Goal: Contribute content

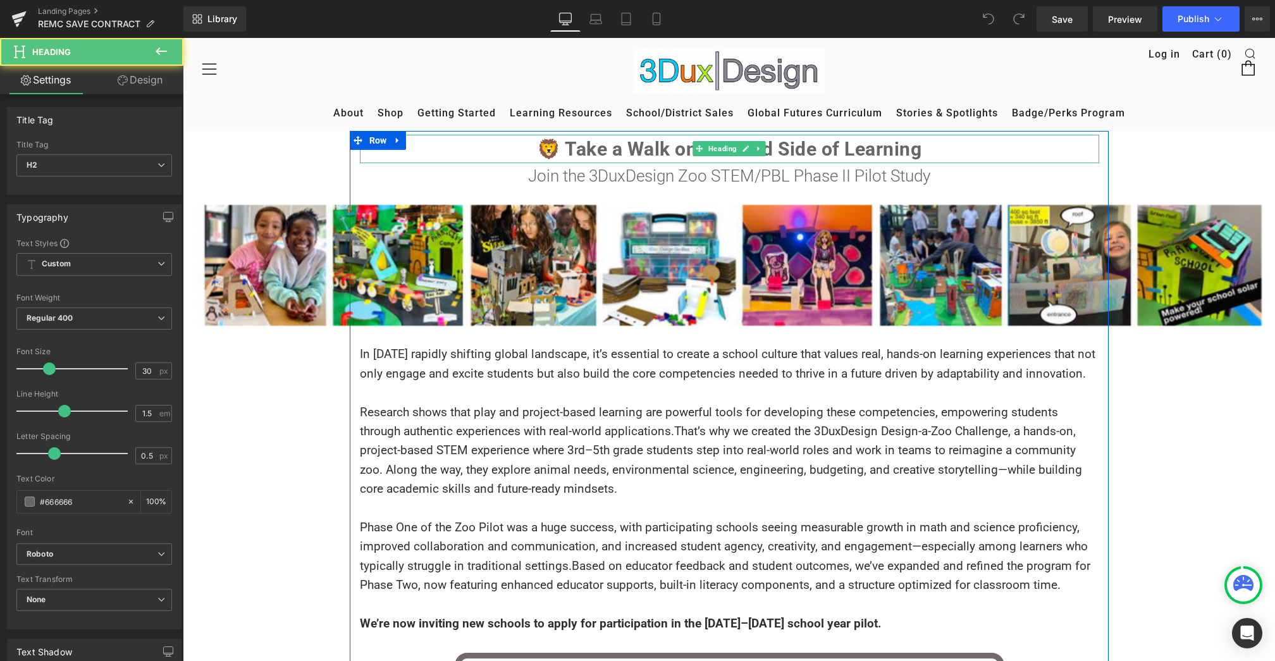
click at [662, 143] on b "🦁 Take a Walk on the Wild Side of Learning" at bounding box center [729, 149] width 385 height 22
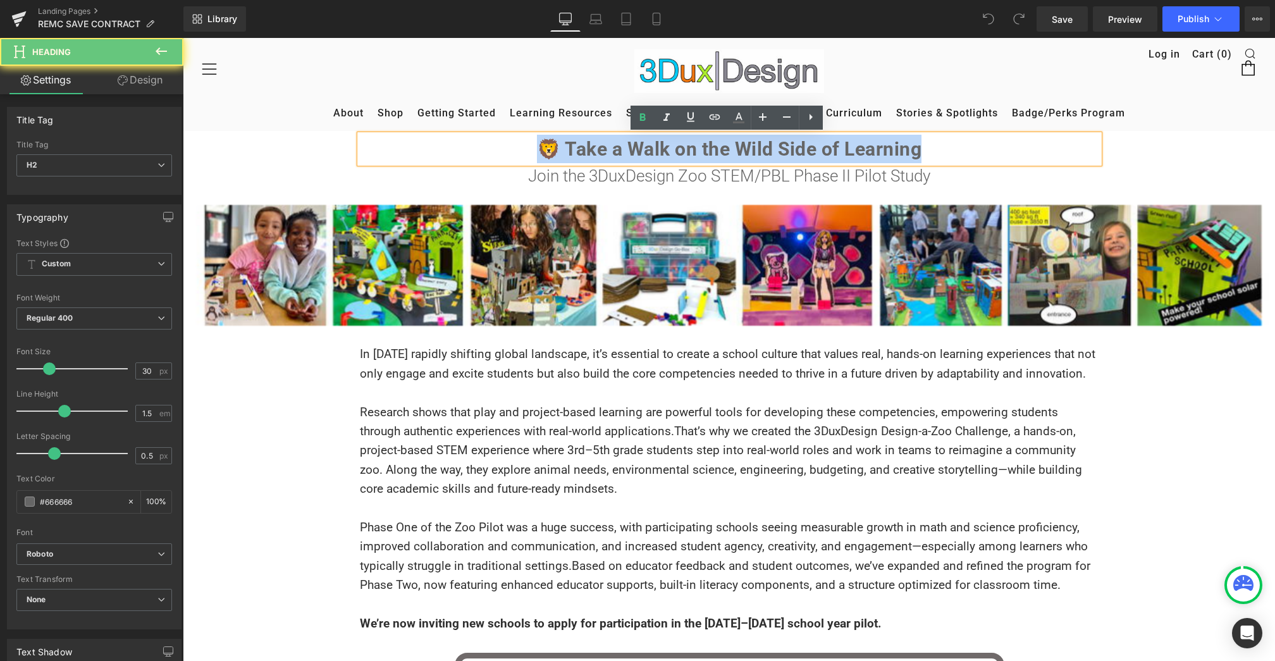
click at [662, 143] on b "🦁 Take a Walk on the Wild Side of Learning" at bounding box center [729, 149] width 385 height 22
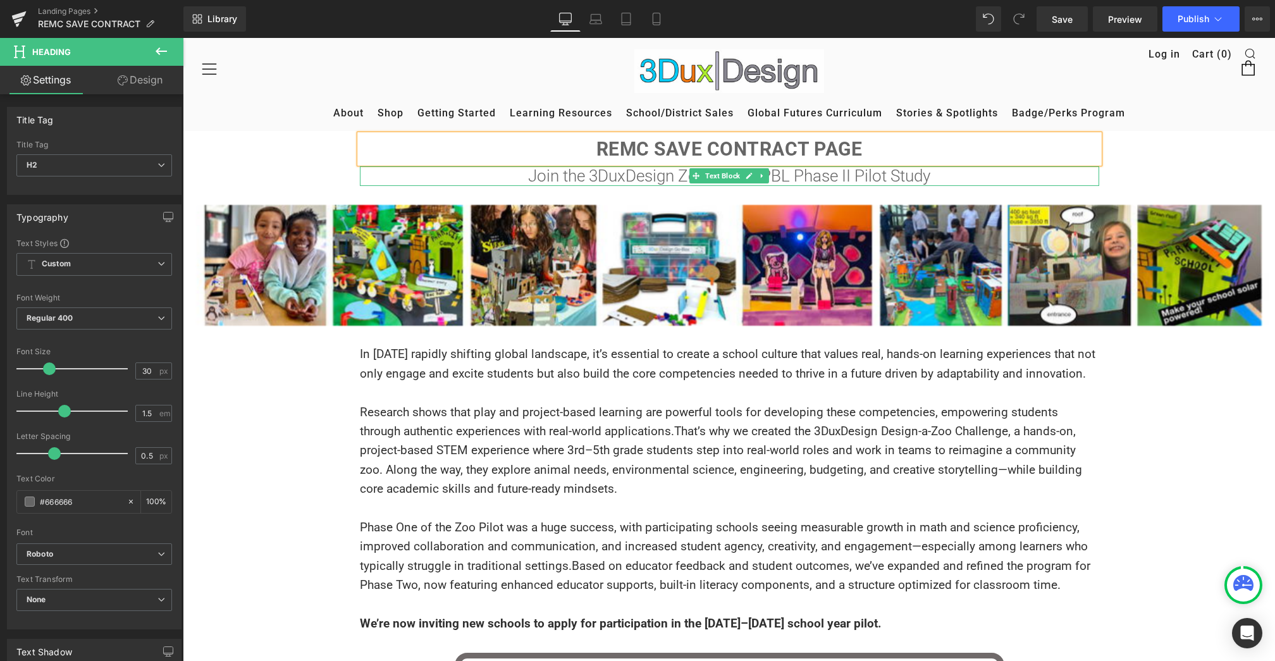
click at [580, 178] on p "Join the 3DuxDesign Zoo STEM/PBL Phase II Pilot Study" at bounding box center [730, 176] width 740 height 20
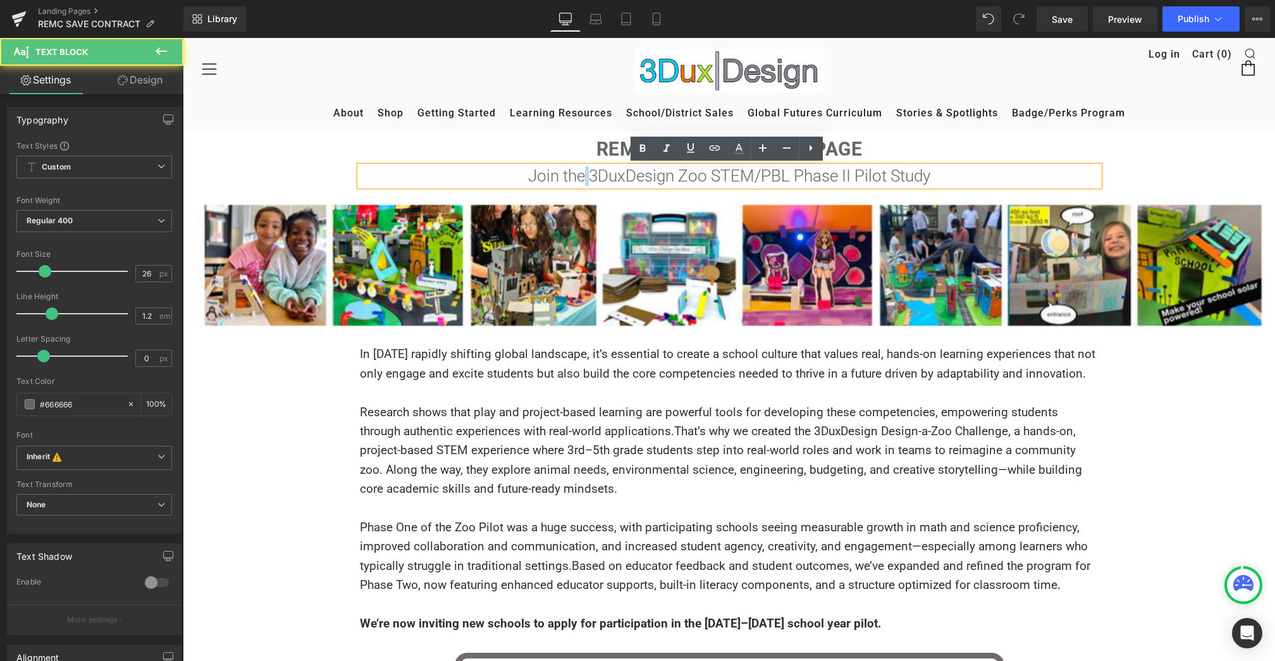
click at [580, 178] on p "Join the 3DuxDesign Zoo STEM/PBL Phase II Pilot Study" at bounding box center [730, 176] width 740 height 20
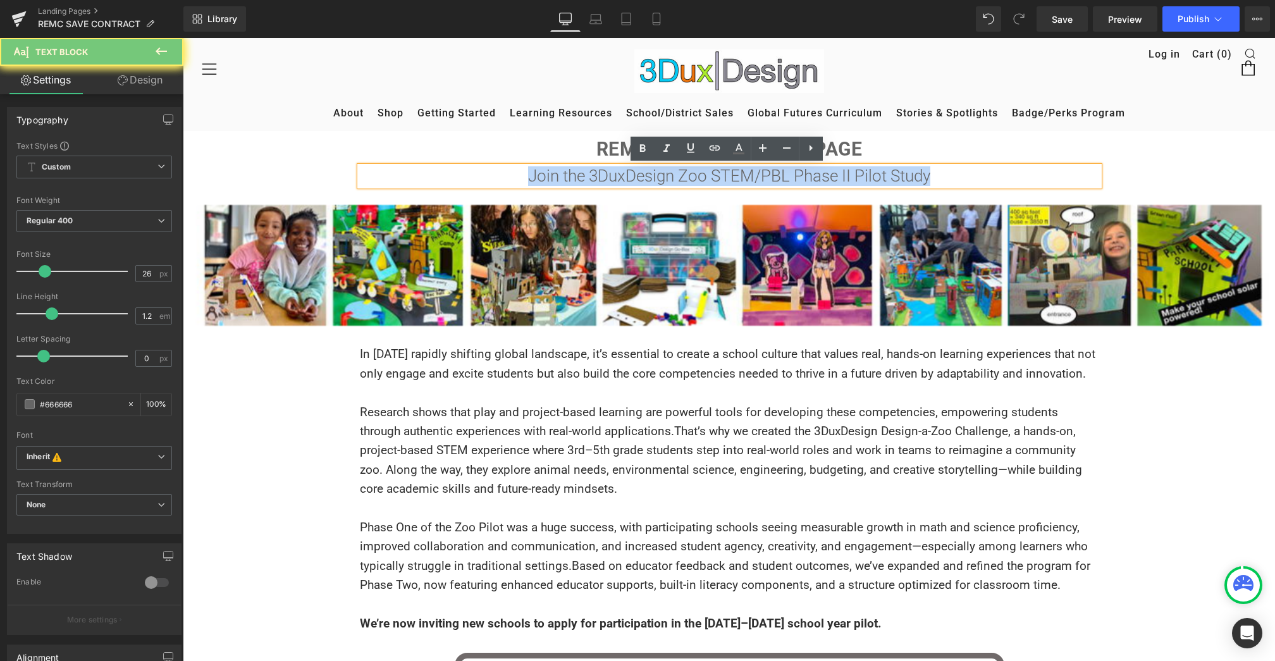
click at [580, 178] on p "Join the 3DuxDesign Zoo STEM/PBL Phase II Pilot Study" at bounding box center [730, 176] width 740 height 20
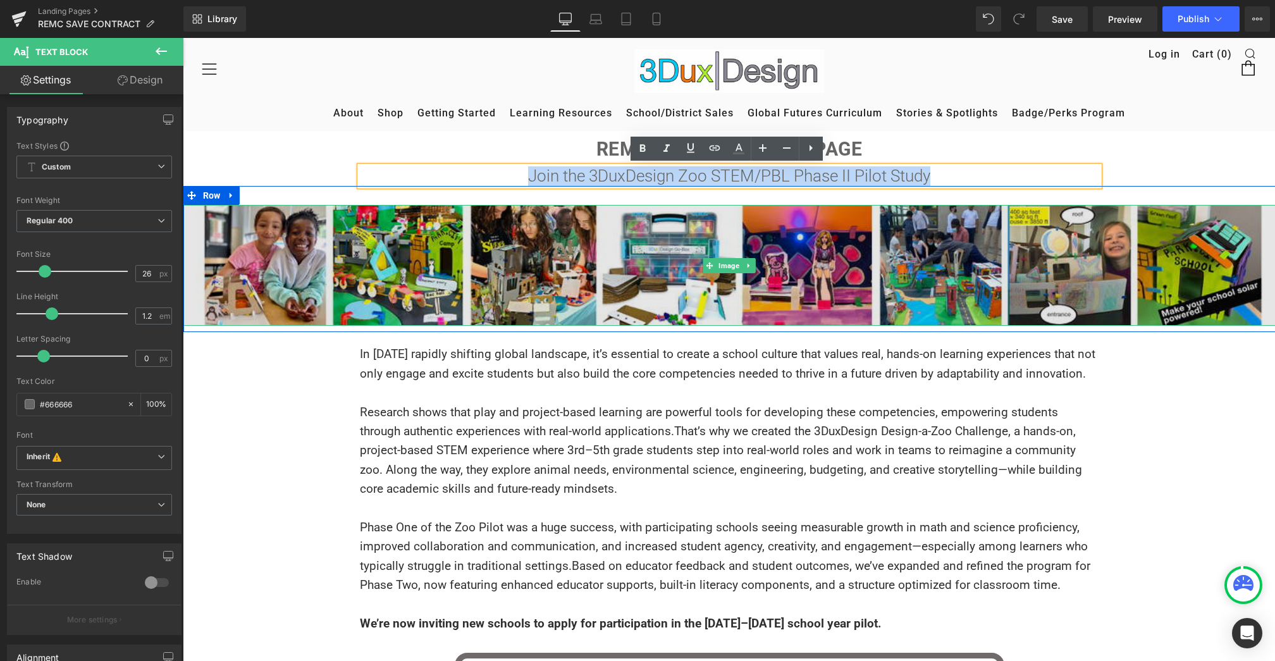
click at [636, 258] on img at bounding box center [729, 265] width 1093 height 121
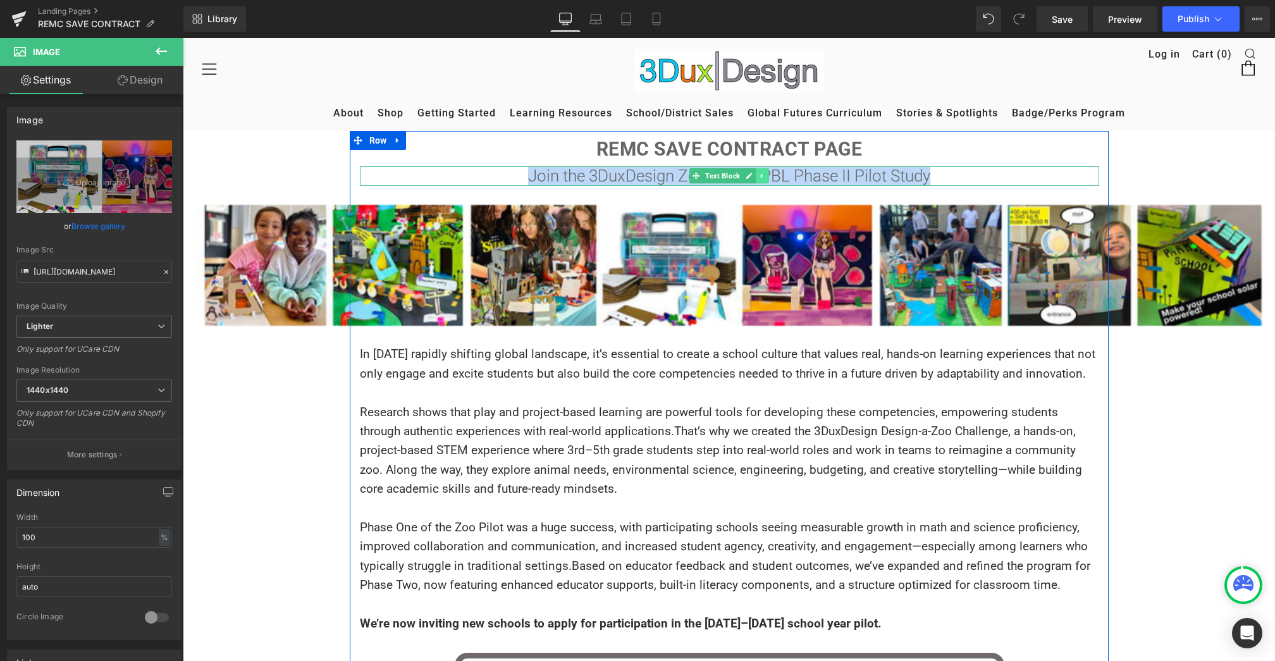
click at [765, 175] on link at bounding box center [762, 175] width 13 height 15
click at [768, 175] on icon at bounding box center [769, 175] width 7 height 7
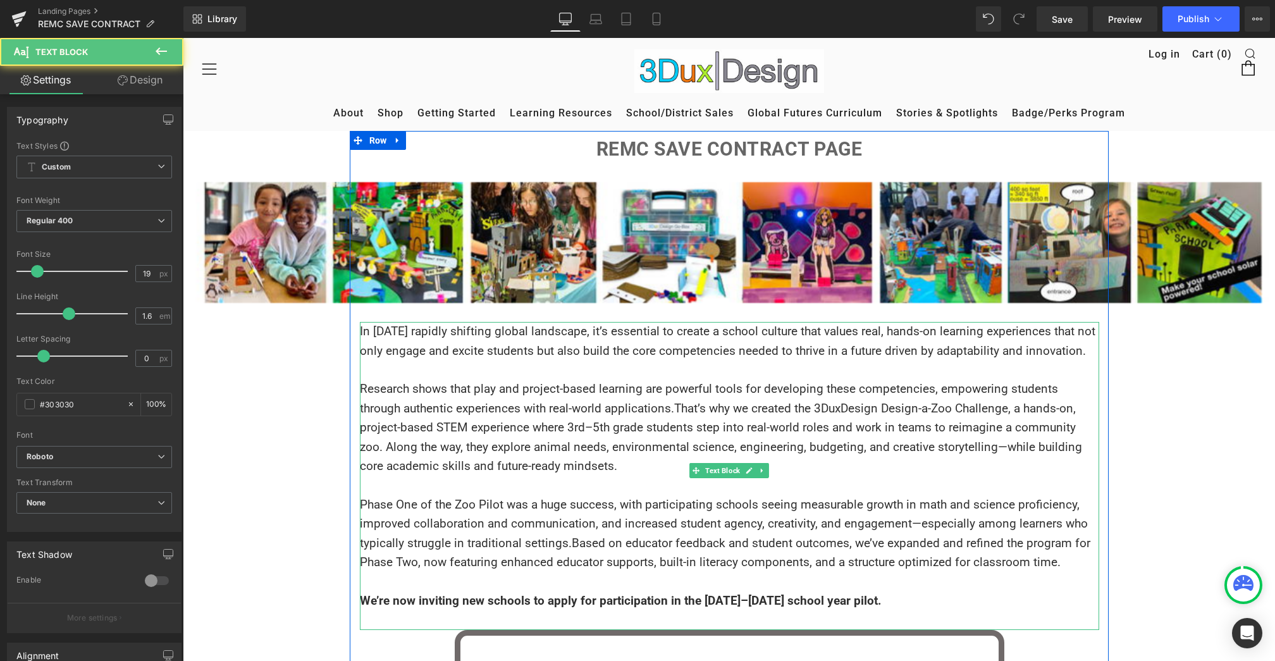
click at [631, 388] on span "Research shows that play and project-based learning are powerful tools for deve…" at bounding box center [709, 399] width 698 height 34
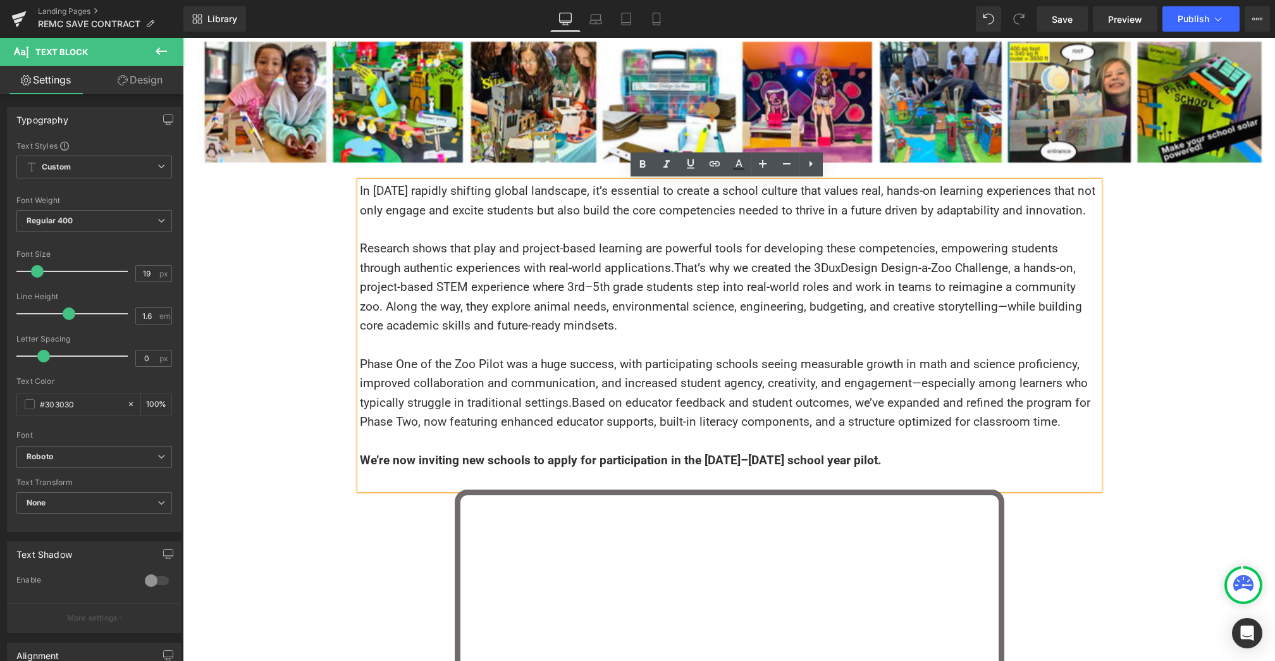
scroll to position [140, 0]
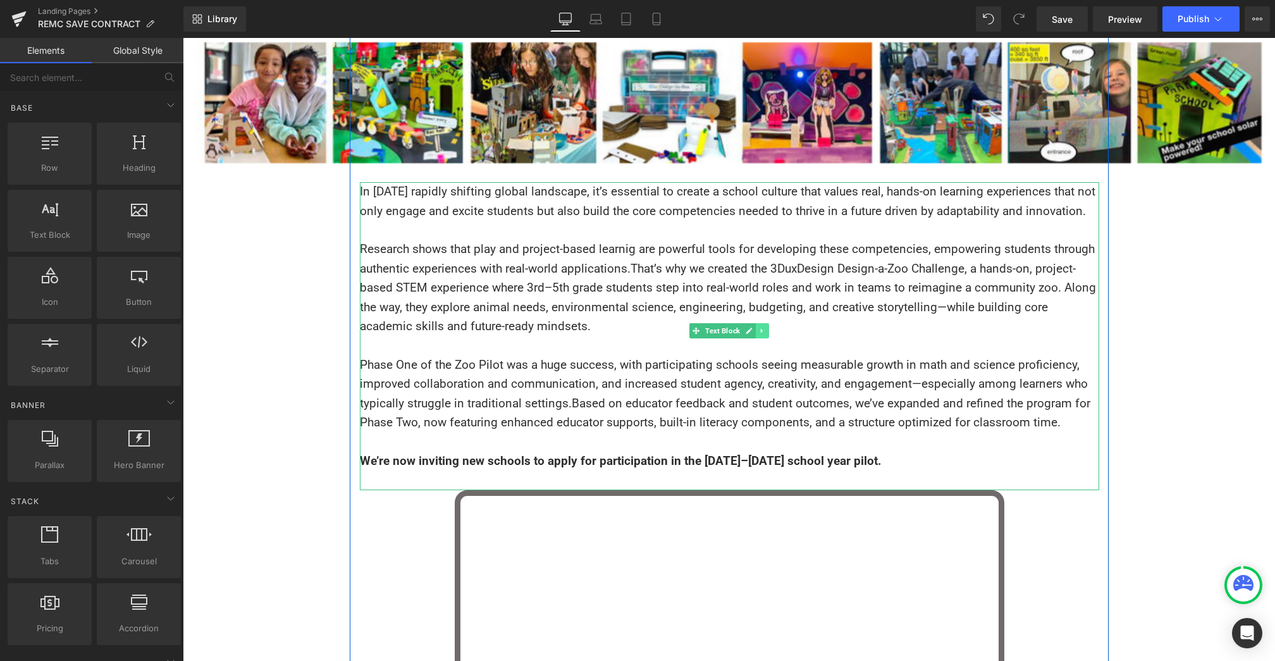
click at [760, 333] on icon at bounding box center [762, 331] width 7 height 8
click at [766, 333] on icon at bounding box center [769, 330] width 7 height 7
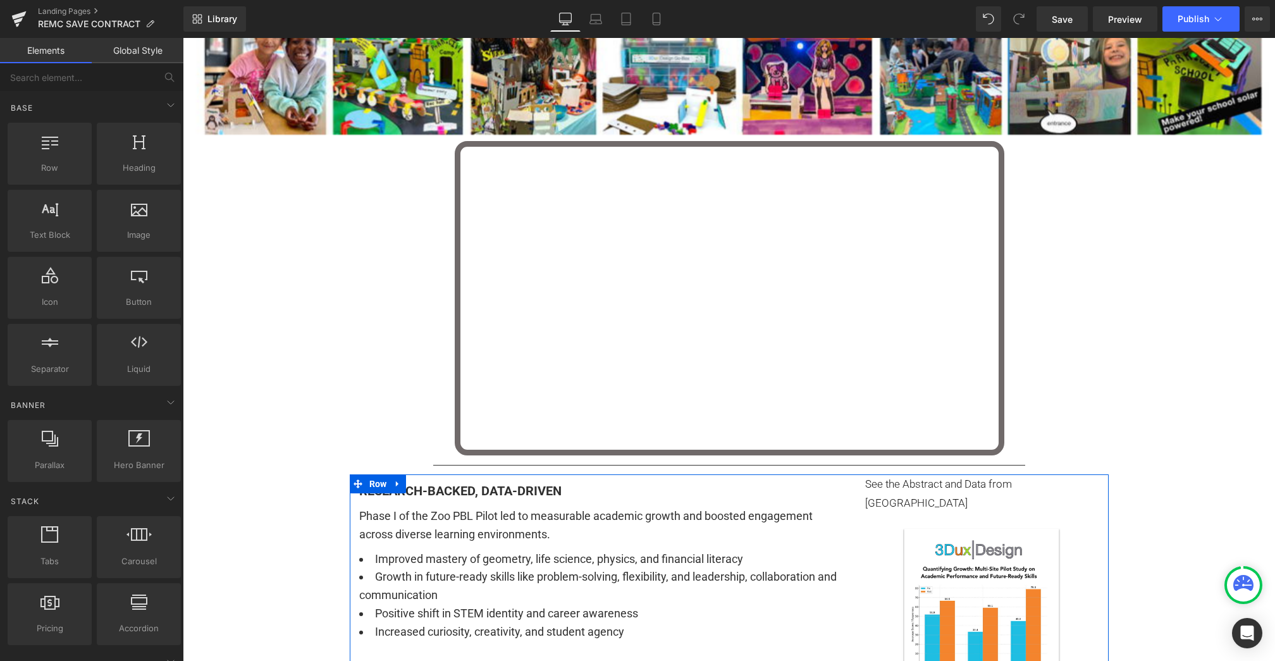
scroll to position [76, 0]
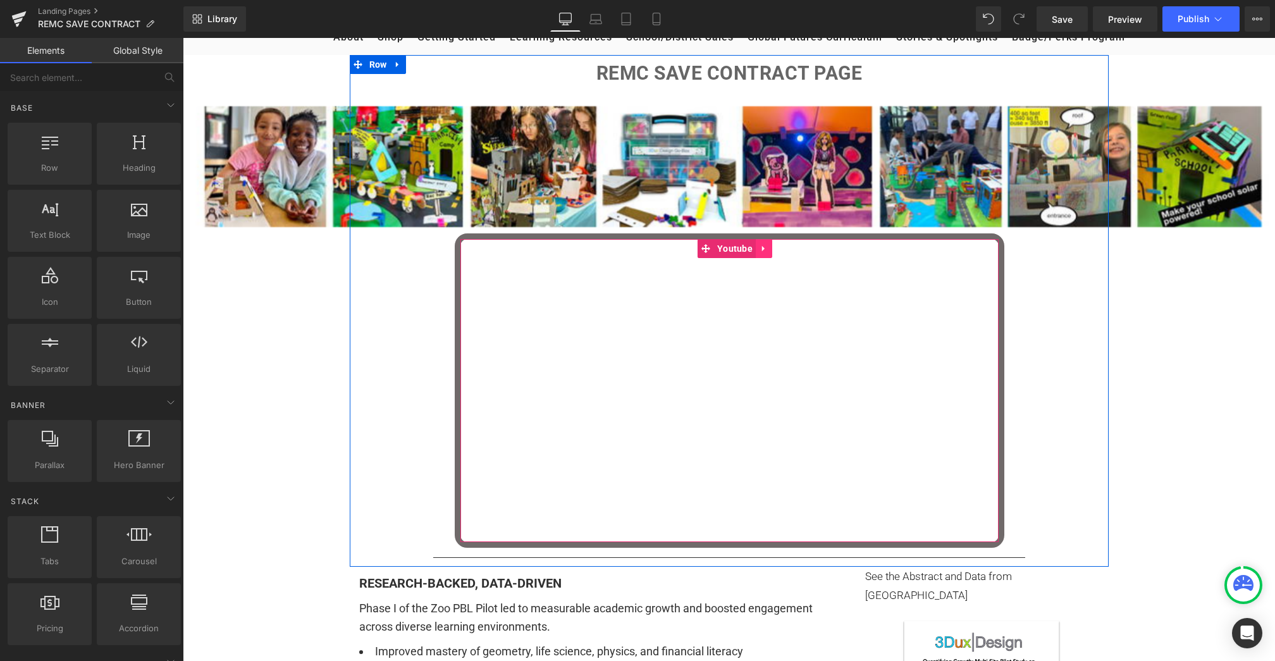
click at [763, 247] on icon at bounding box center [764, 248] width 9 height 9
click at [771, 248] on icon at bounding box center [772, 248] width 9 height 9
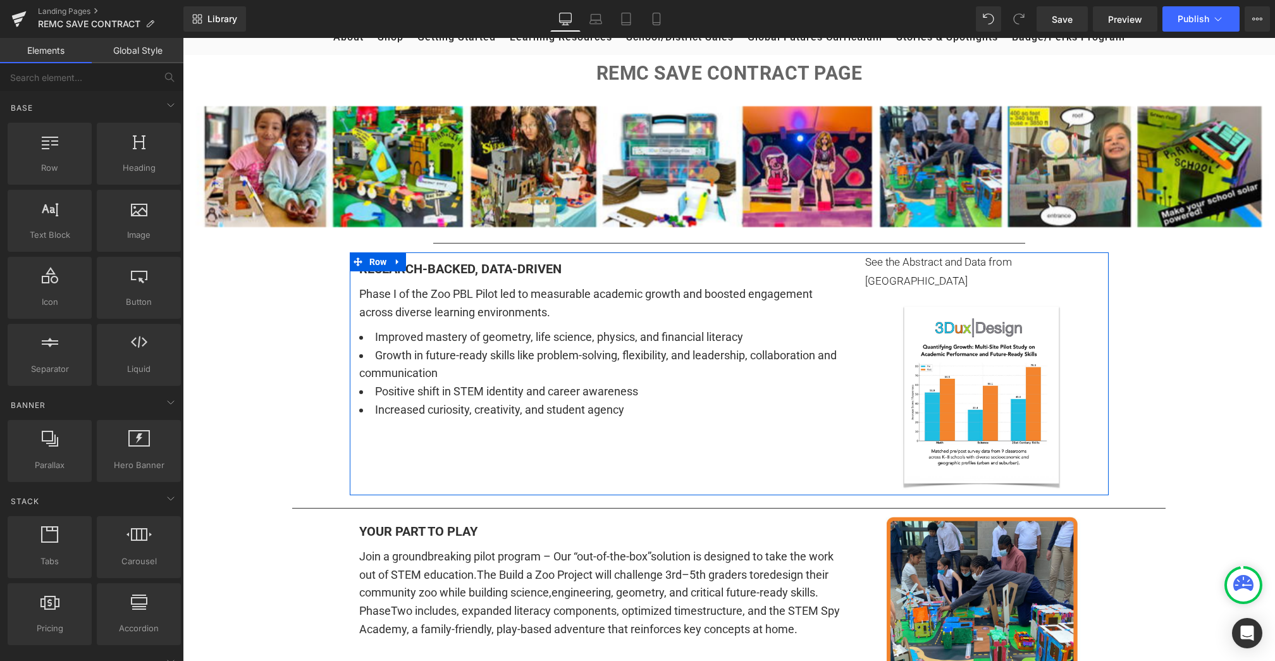
click at [488, 349] on span "Growth in future-ready skills like problem-solving, flexibility, and leadership…" at bounding box center [598, 365] width 478 height 32
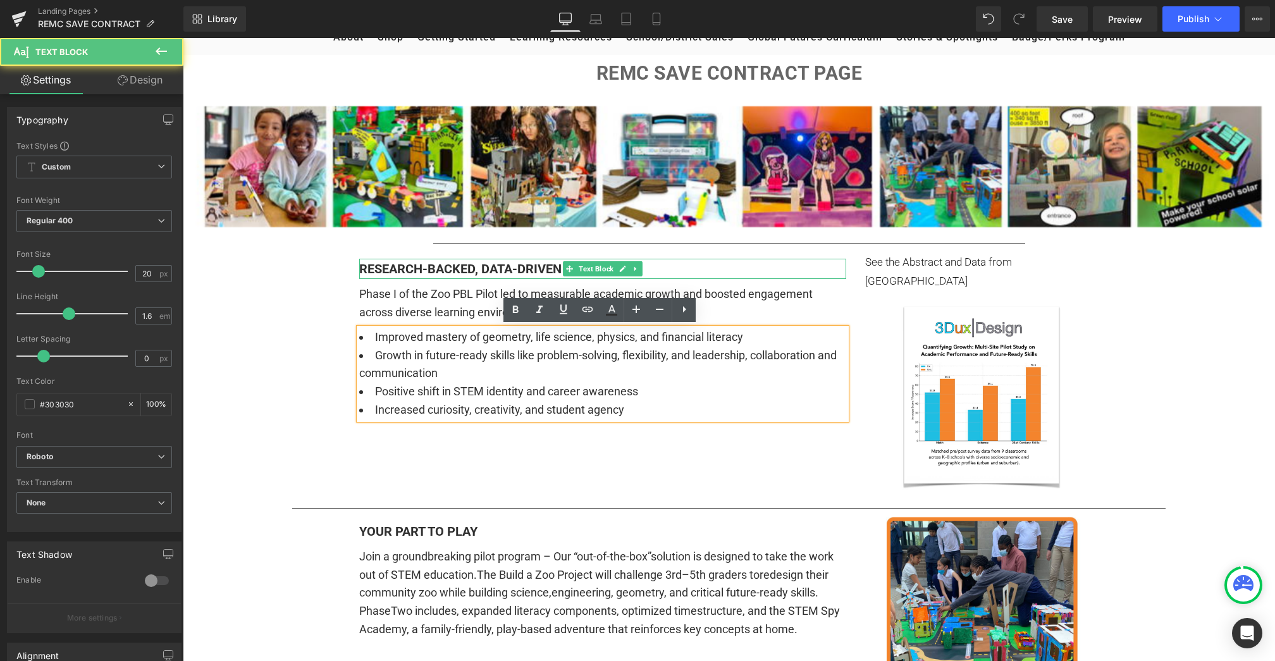
click at [541, 267] on b "RESEARCH-BACKED, DATA-DRIVEN" at bounding box center [460, 268] width 202 height 15
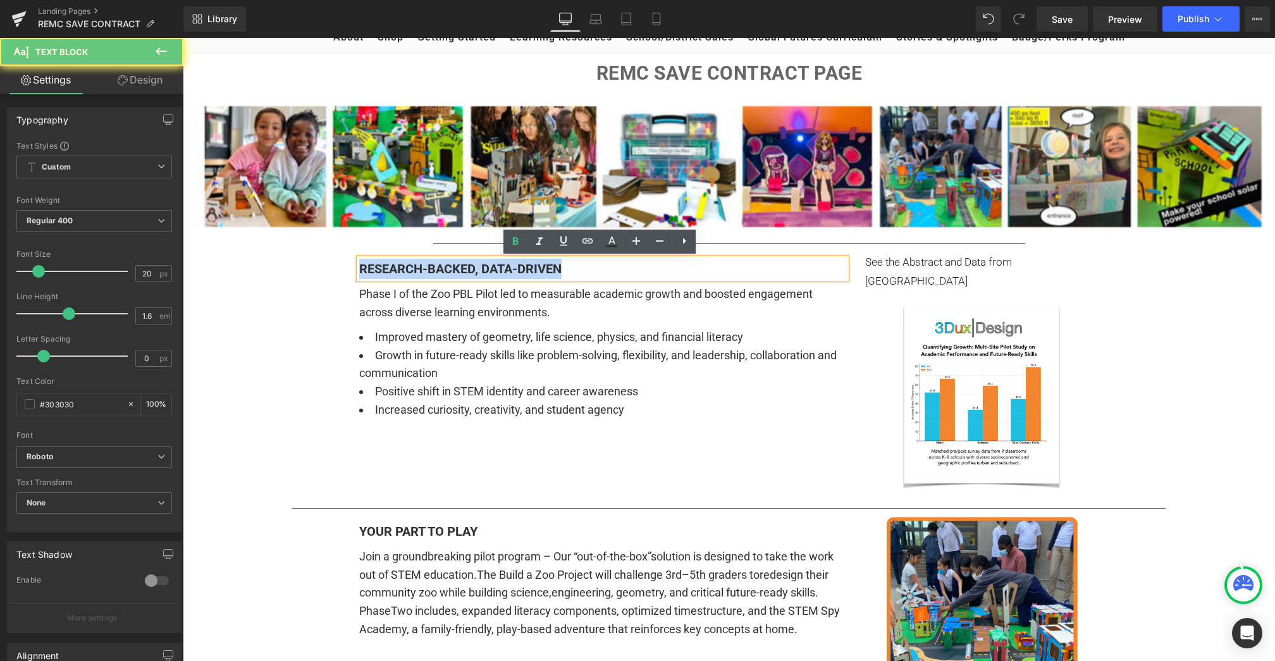
click at [541, 267] on b "RESEARCH-BACKED, DATA-DRIVEN" at bounding box center [460, 268] width 202 height 15
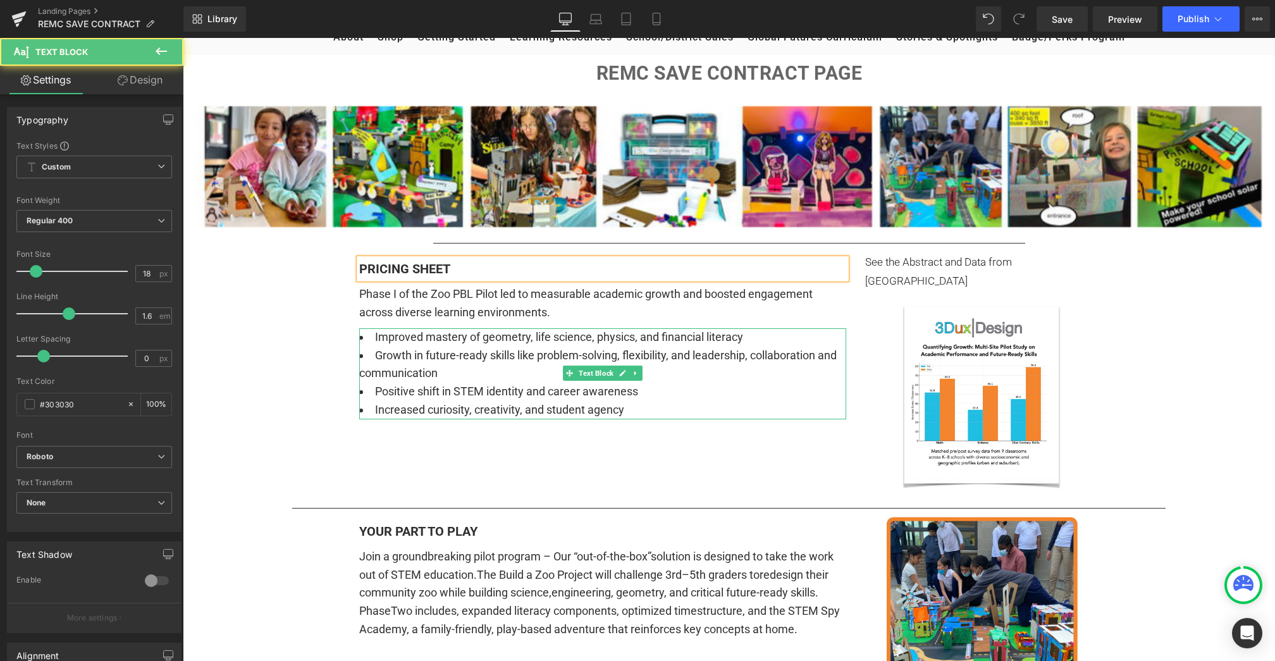
click at [738, 337] on li "Improved mastery of geometry, life science, physics, and financial literacy" at bounding box center [602, 337] width 487 height 18
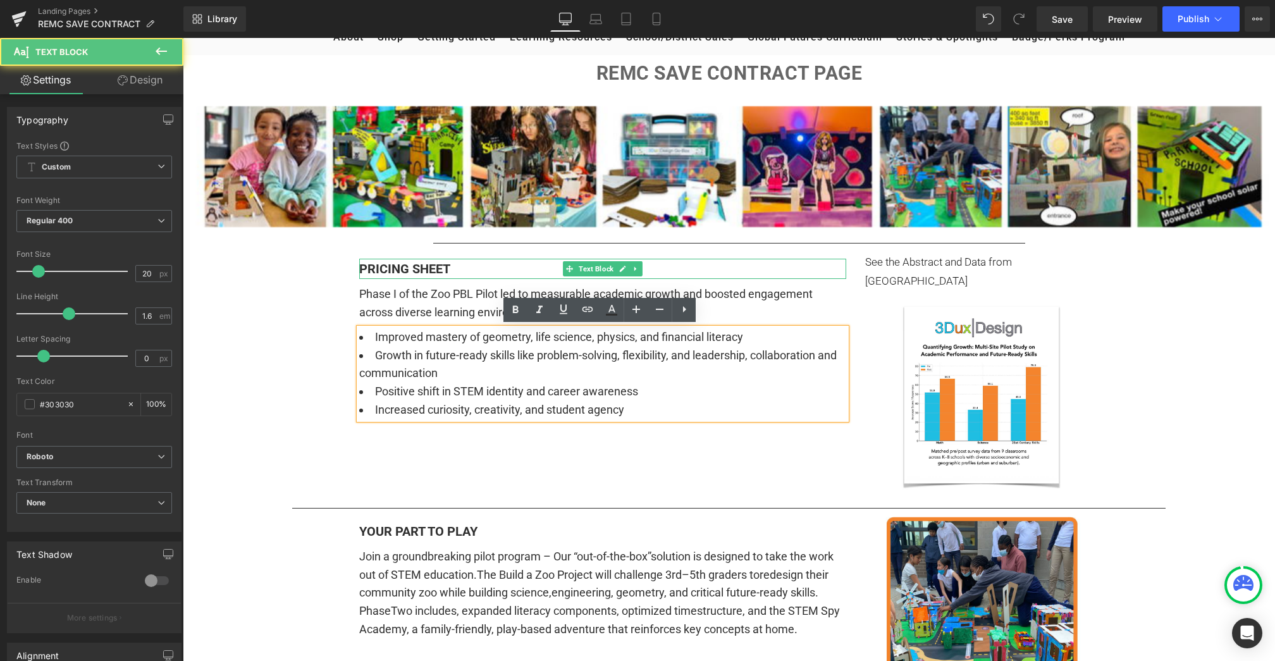
click at [409, 266] on b "PRICING SHEET" at bounding box center [404, 268] width 91 height 15
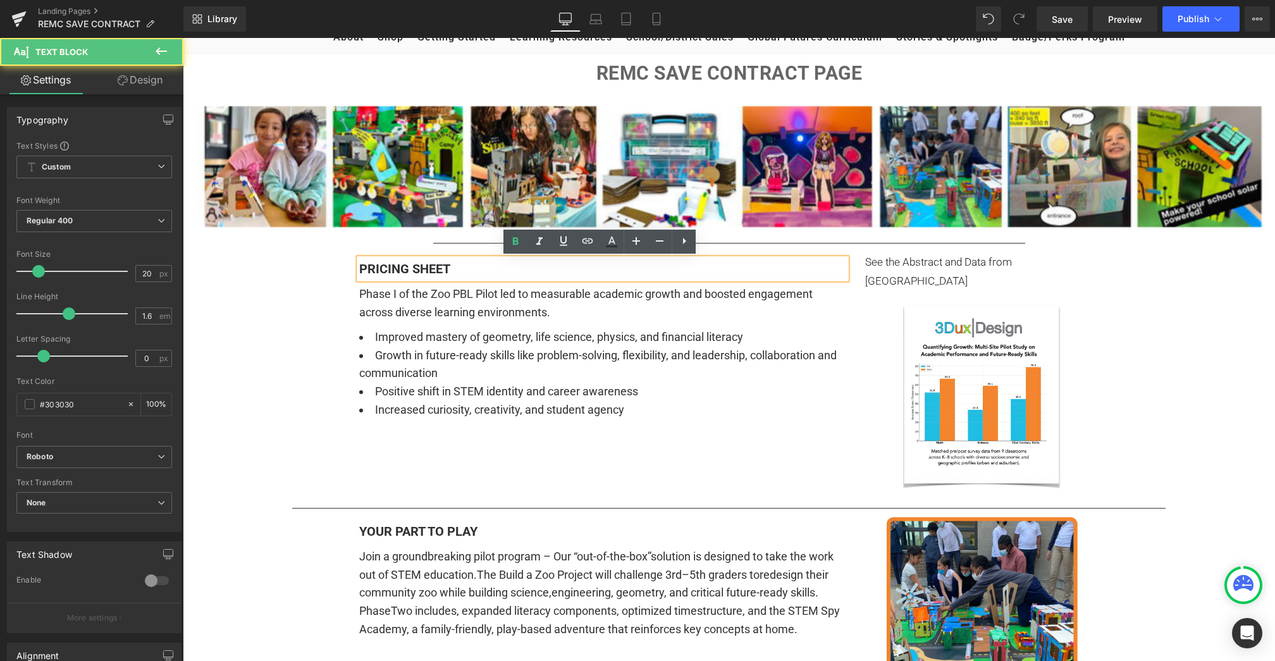
click at [359, 266] on b "PRICING SHEET" at bounding box center [404, 268] width 91 height 15
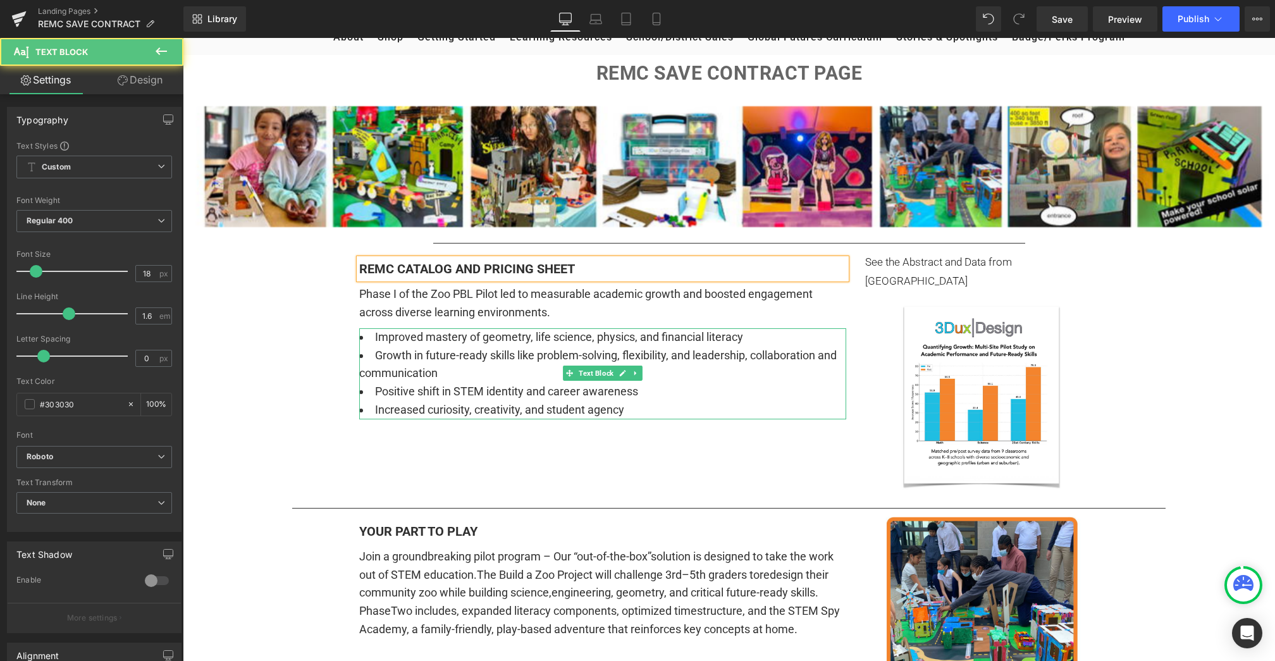
click at [528, 373] on li "Growth in future-ready skills like problem-solving, flexibility, and leadership…" at bounding box center [602, 365] width 487 height 37
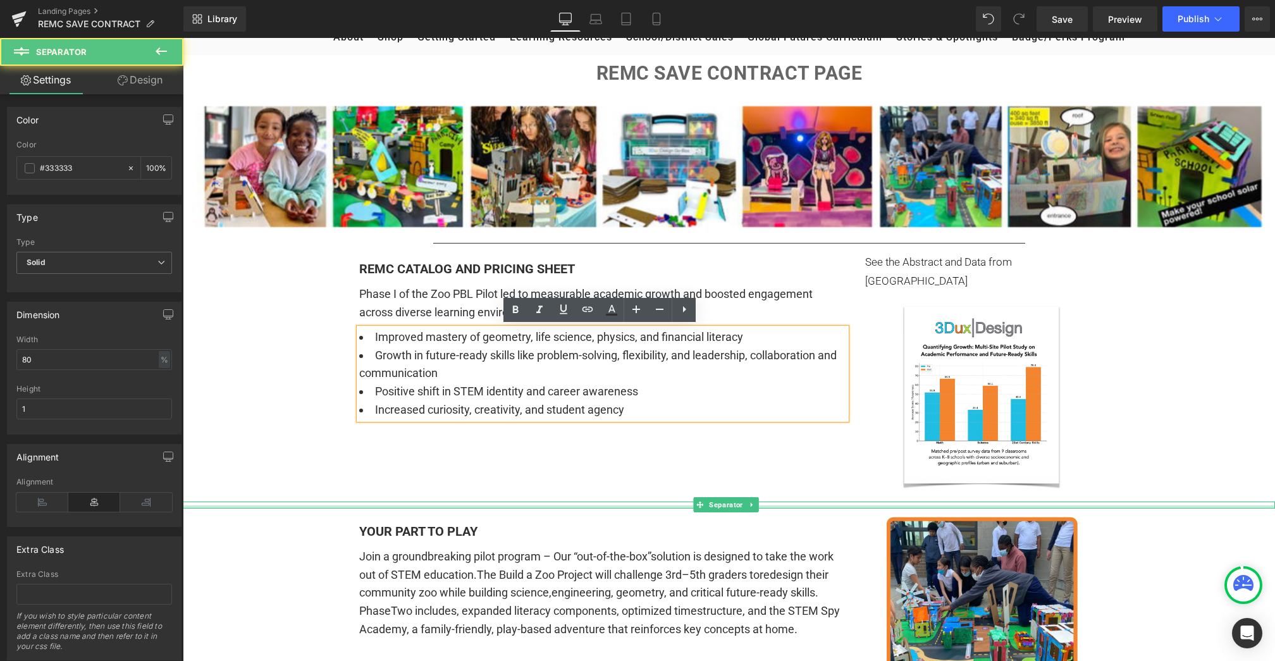
click at [680, 506] on div at bounding box center [729, 507] width 1093 height 3
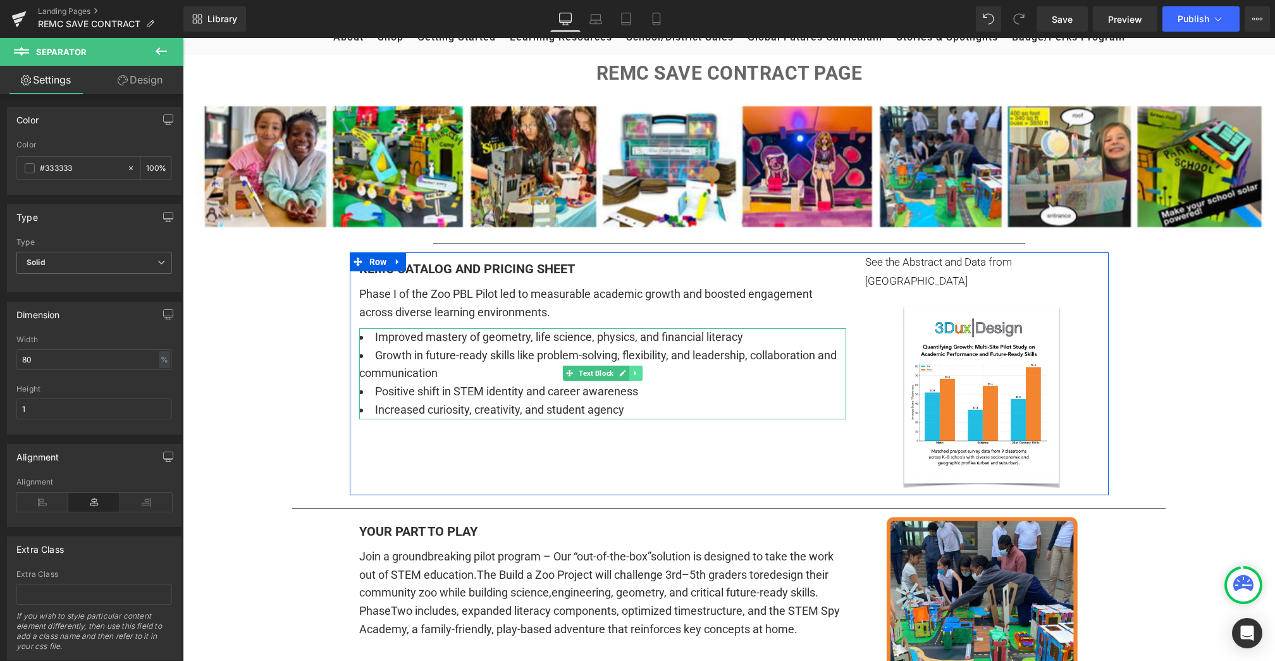
click at [636, 373] on icon at bounding box center [635, 373] width 7 height 8
click at [641, 371] on icon at bounding box center [642, 373] width 7 height 8
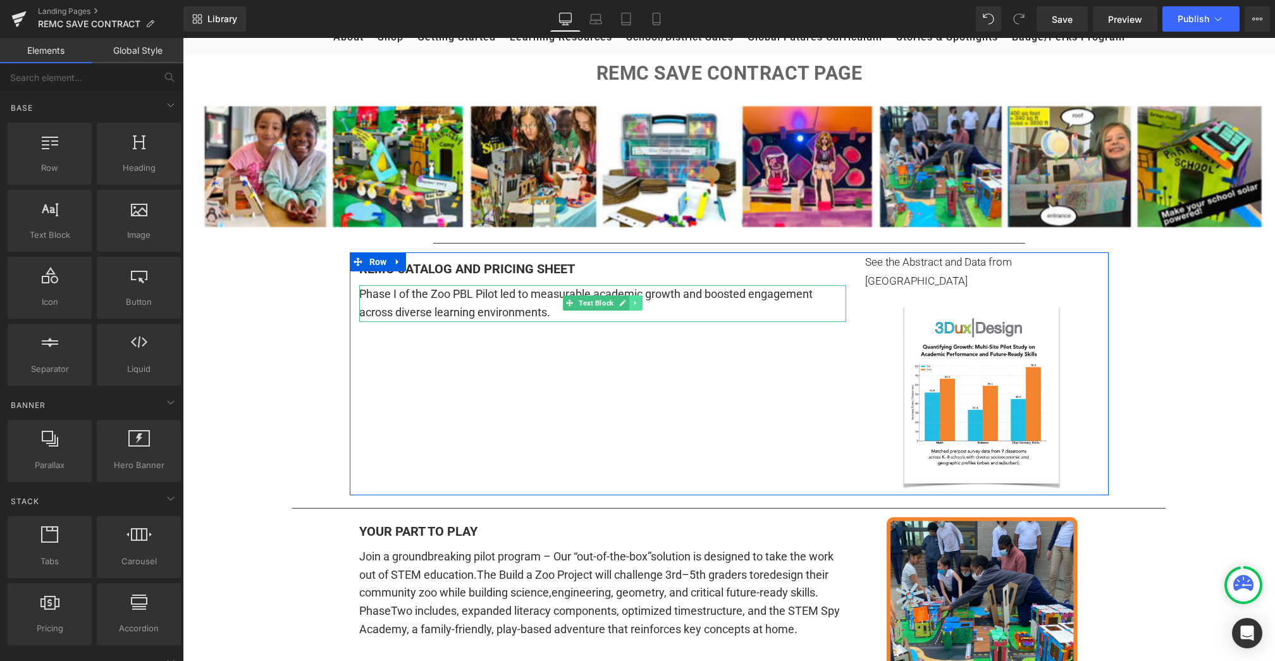
click at [634, 302] on icon at bounding box center [635, 303] width 2 height 4
click at [639, 305] on icon at bounding box center [642, 303] width 7 height 7
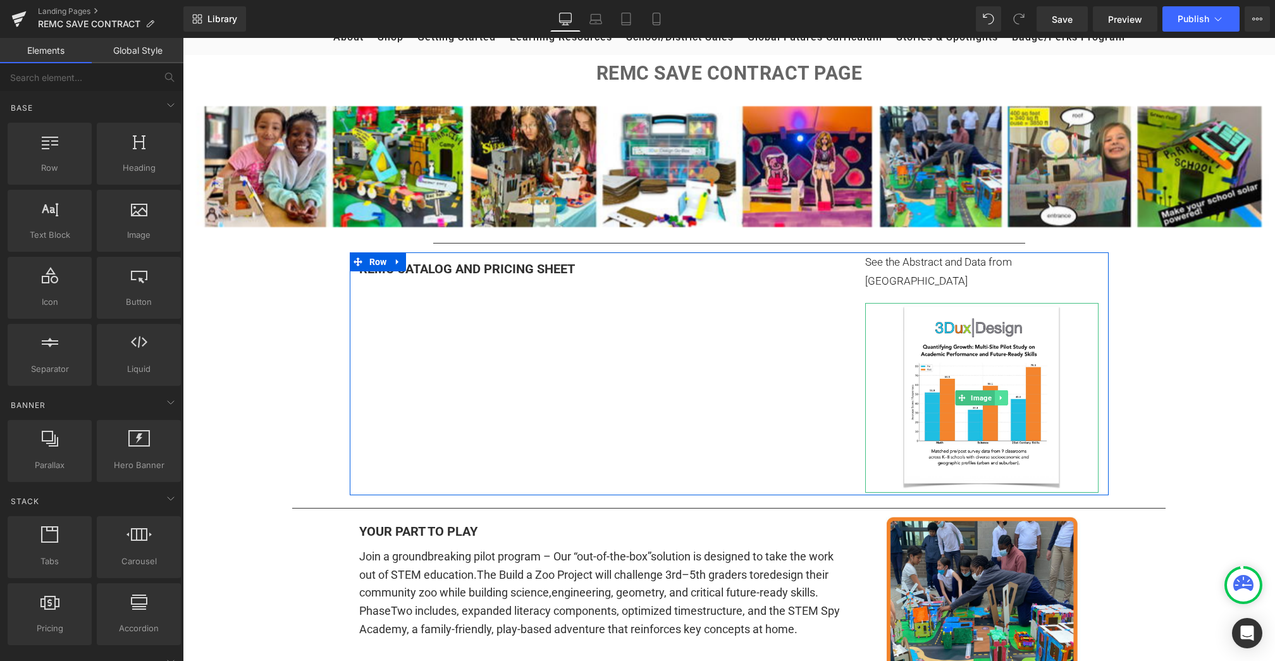
click at [998, 394] on icon at bounding box center [1001, 398] width 7 height 8
click at [1005, 394] on icon at bounding box center [1008, 397] width 7 height 7
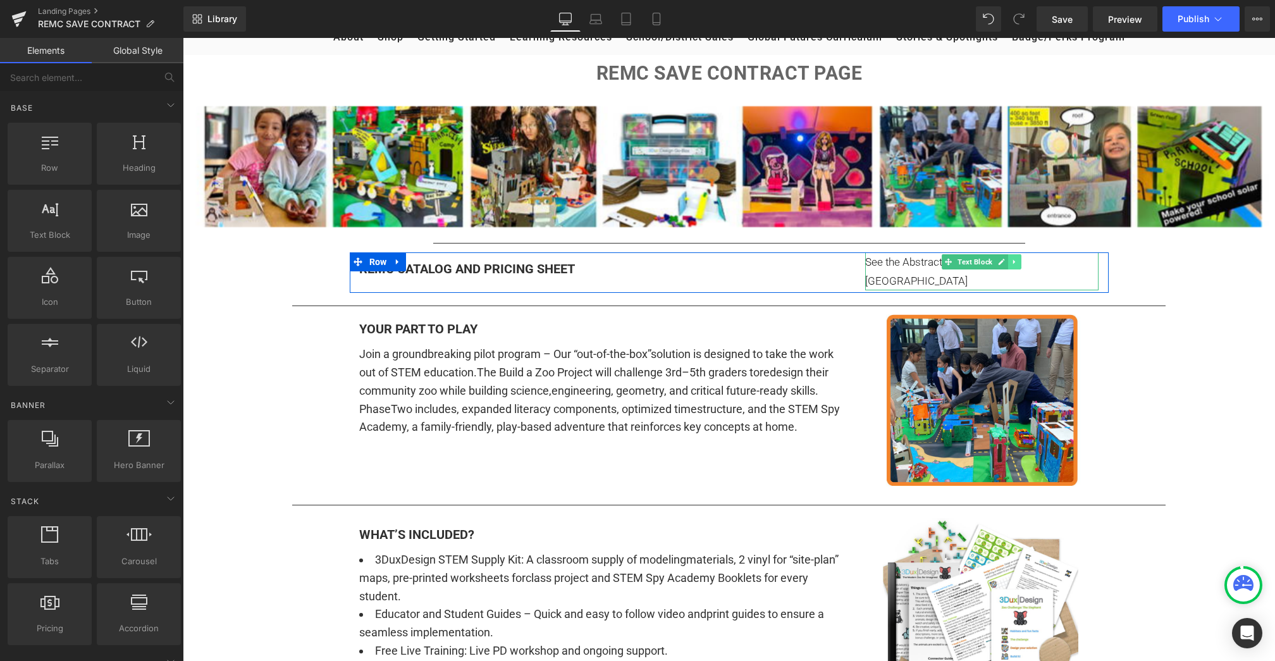
click at [1016, 259] on icon at bounding box center [1015, 262] width 7 height 8
click at [1022, 262] on icon at bounding box center [1022, 261] width 7 height 7
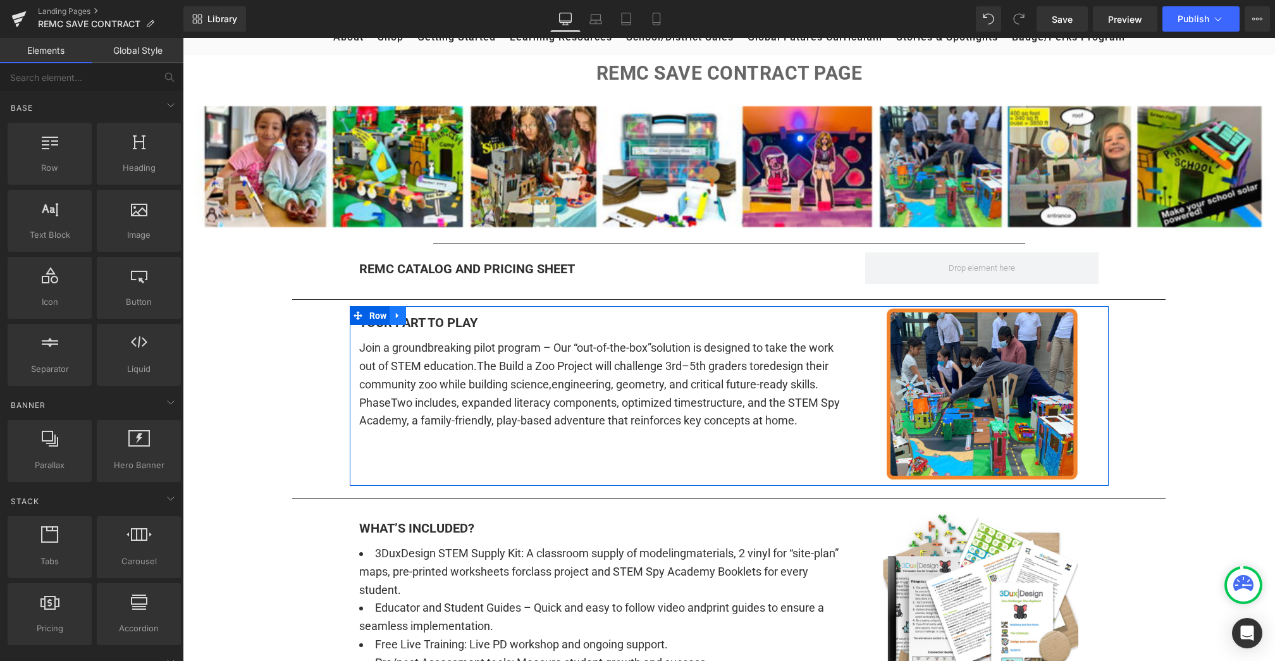
click at [396, 314] on icon at bounding box center [397, 316] width 3 height 6
click at [426, 314] on icon at bounding box center [430, 315] width 9 height 9
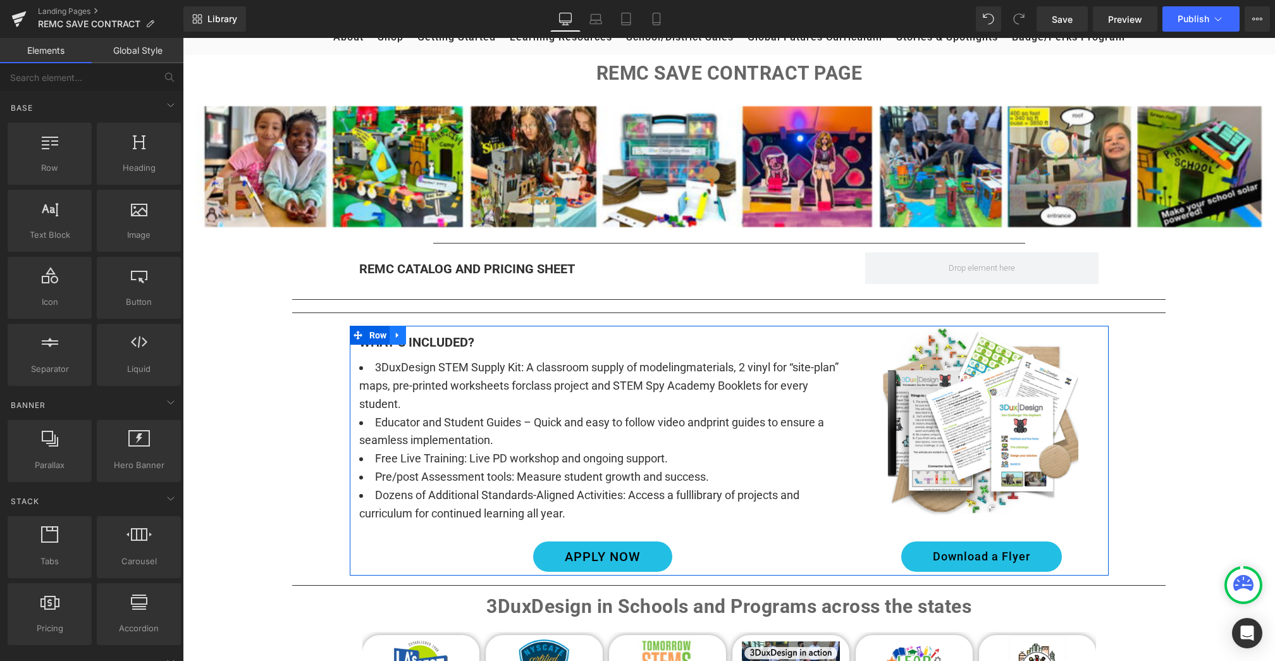
click at [397, 334] on icon at bounding box center [398, 335] width 9 height 9
click at [426, 334] on icon at bounding box center [430, 335] width 9 height 9
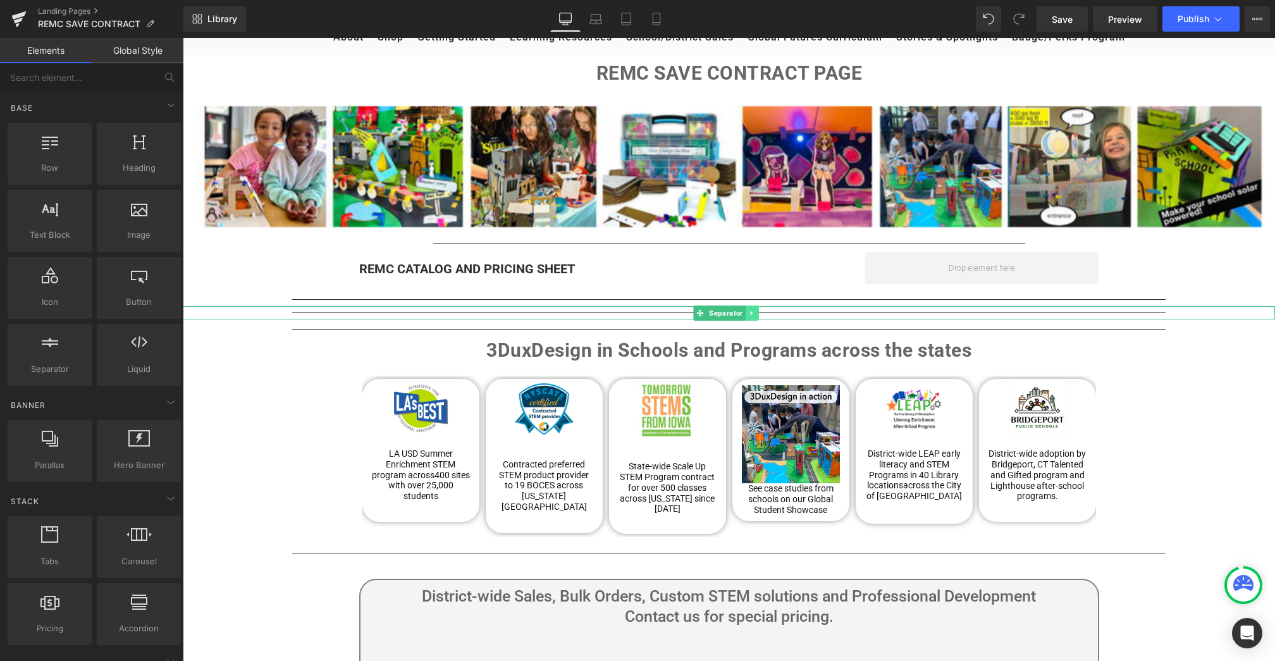
click at [753, 310] on icon at bounding box center [752, 313] width 7 height 8
click at [760, 310] on icon at bounding box center [758, 312] width 7 height 7
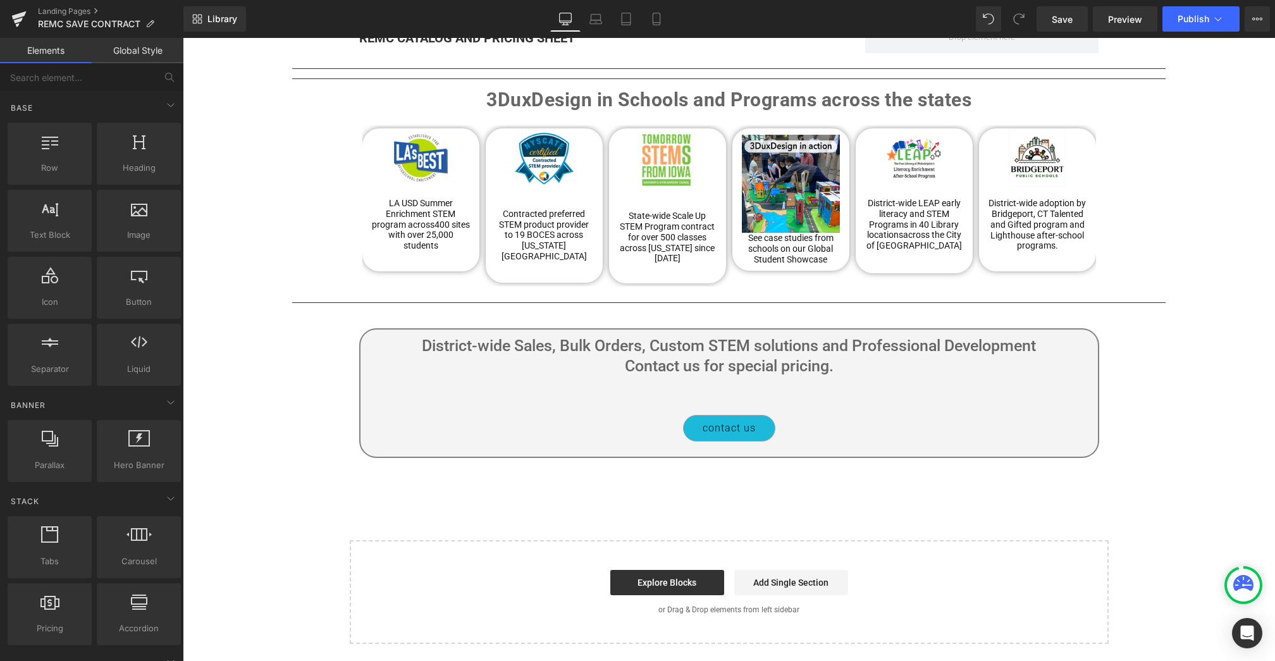
scroll to position [299, 0]
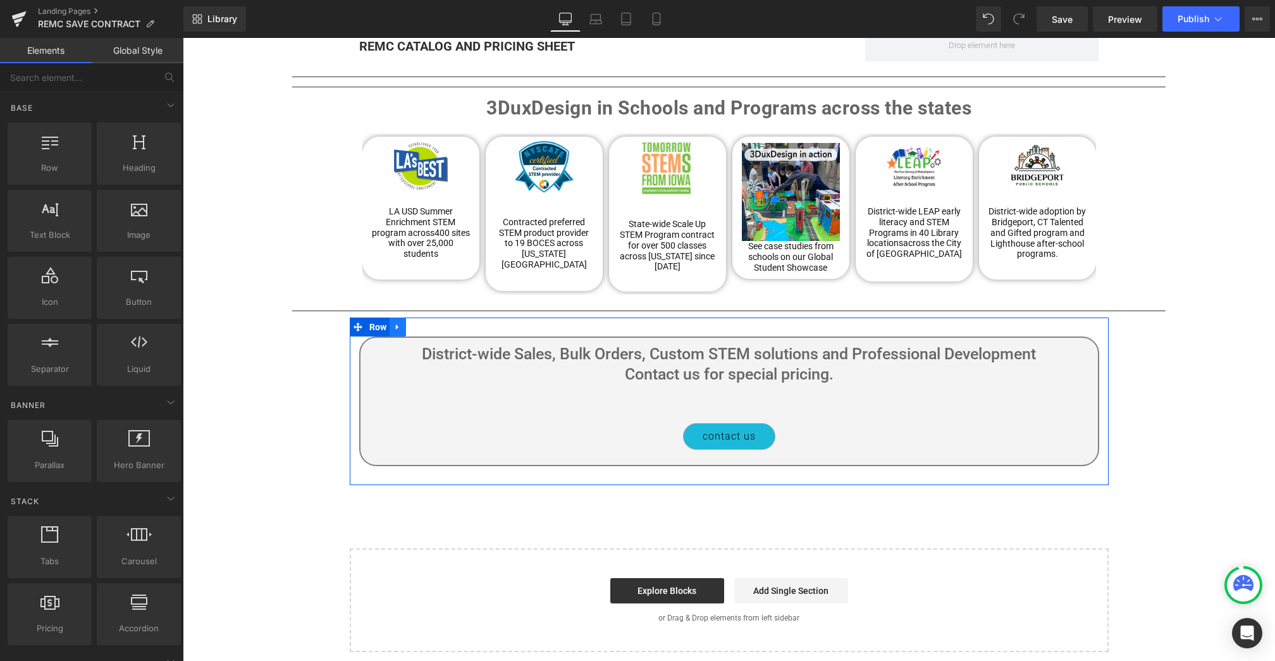
click at [396, 325] on icon at bounding box center [397, 328] width 3 height 6
click at [424, 318] on link at bounding box center [431, 327] width 16 height 19
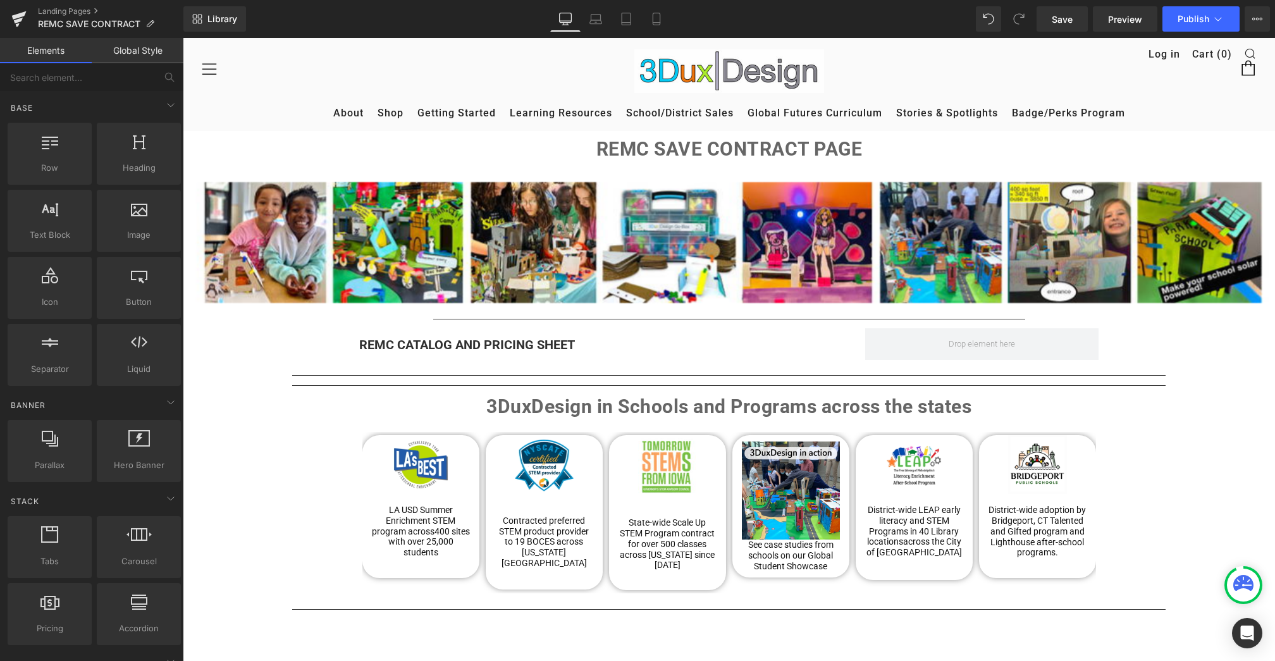
scroll to position [0, 0]
click at [757, 406] on icon at bounding box center [756, 407] width 7 height 8
click at [762, 406] on icon at bounding box center [762, 407] width 7 height 8
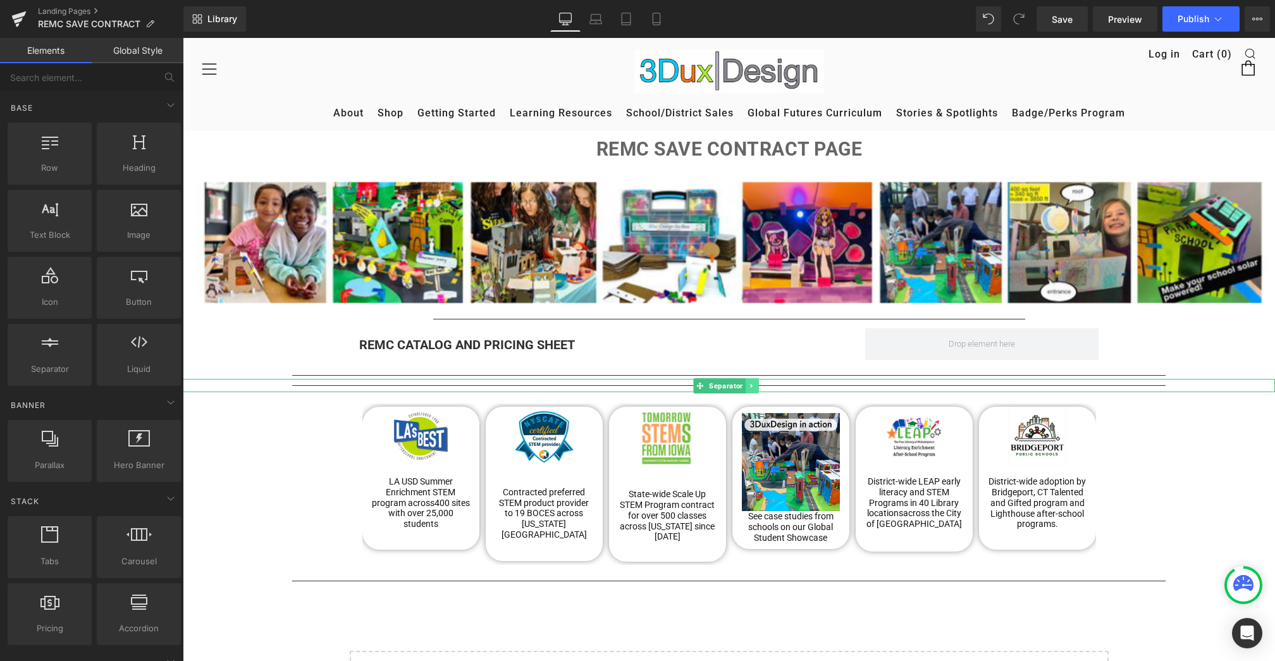
click at [754, 386] on icon at bounding box center [752, 386] width 7 height 8
click at [756, 385] on icon at bounding box center [758, 385] width 7 height 7
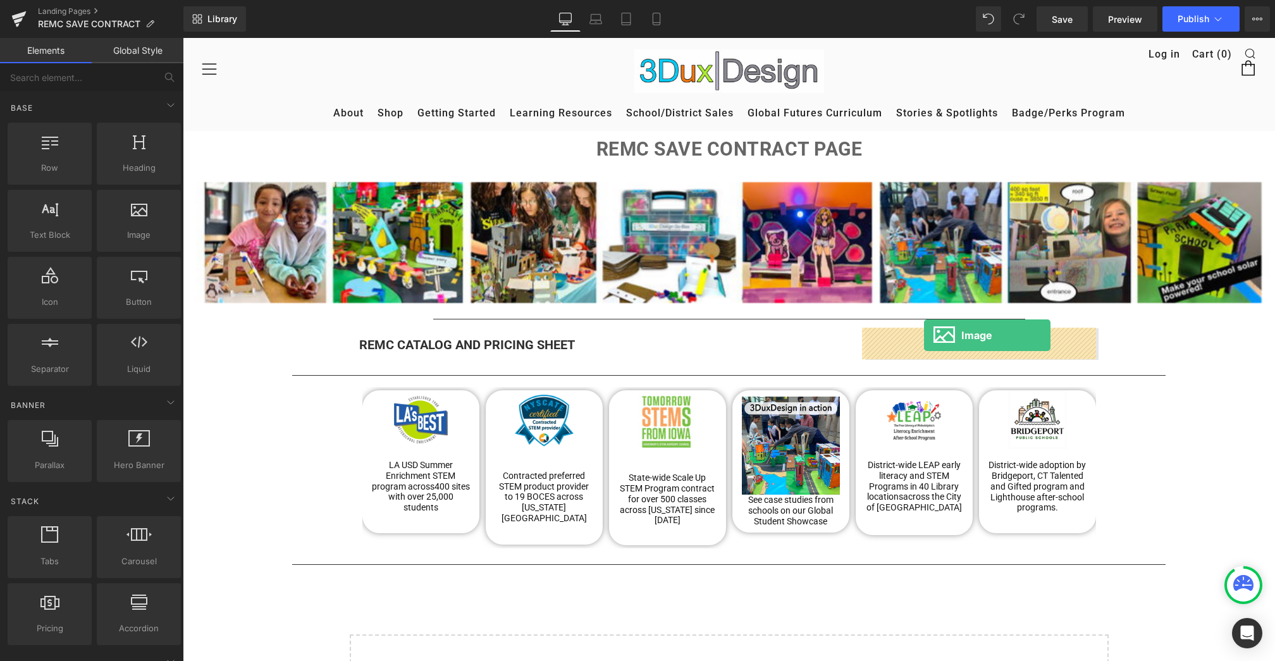
drag, startPoint x: 322, startPoint y: 266, endPoint x: 924, endPoint y: 335, distance: 606.3
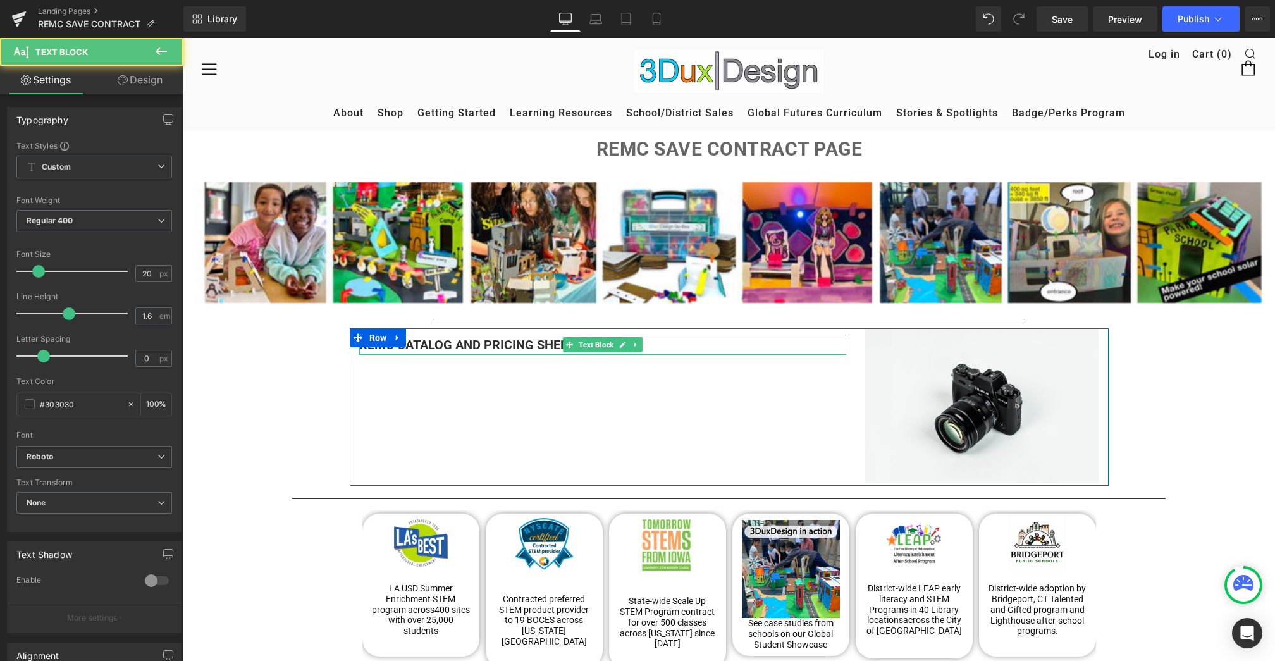
click at [516, 347] on b "REMC CATALOG AND PRICING SHEET" at bounding box center [467, 344] width 216 height 15
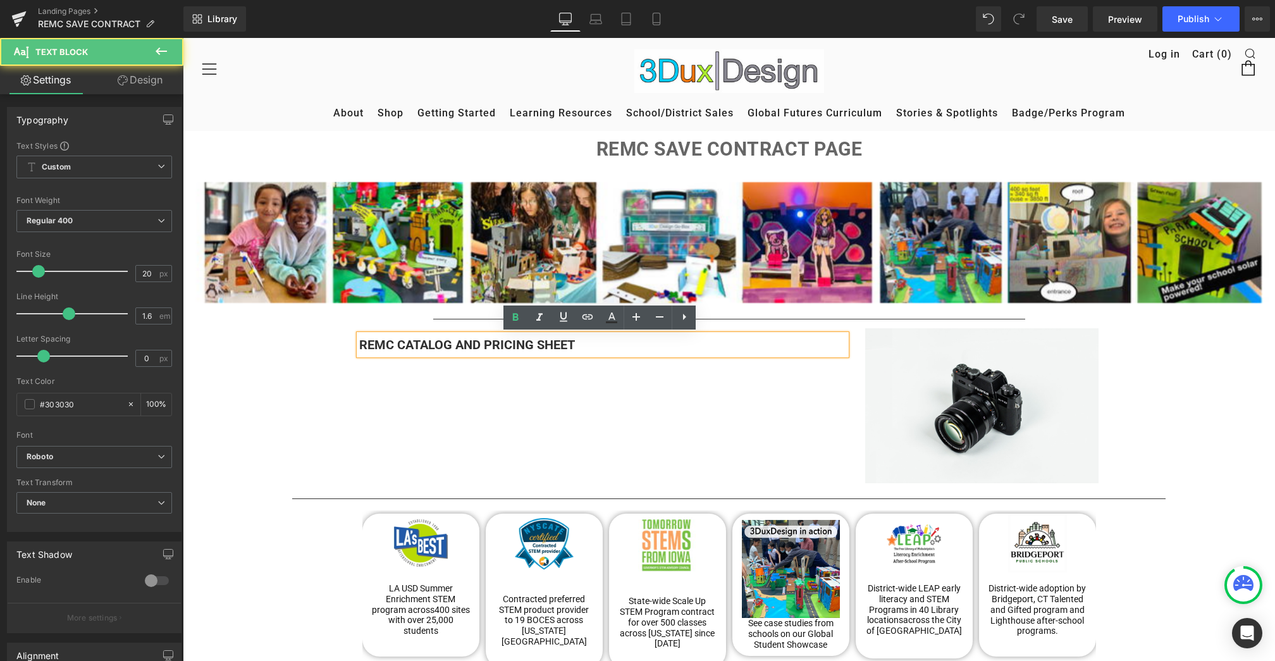
click at [591, 344] on p "REMC CATALOG AND PRICING SHEET" at bounding box center [602, 345] width 487 height 20
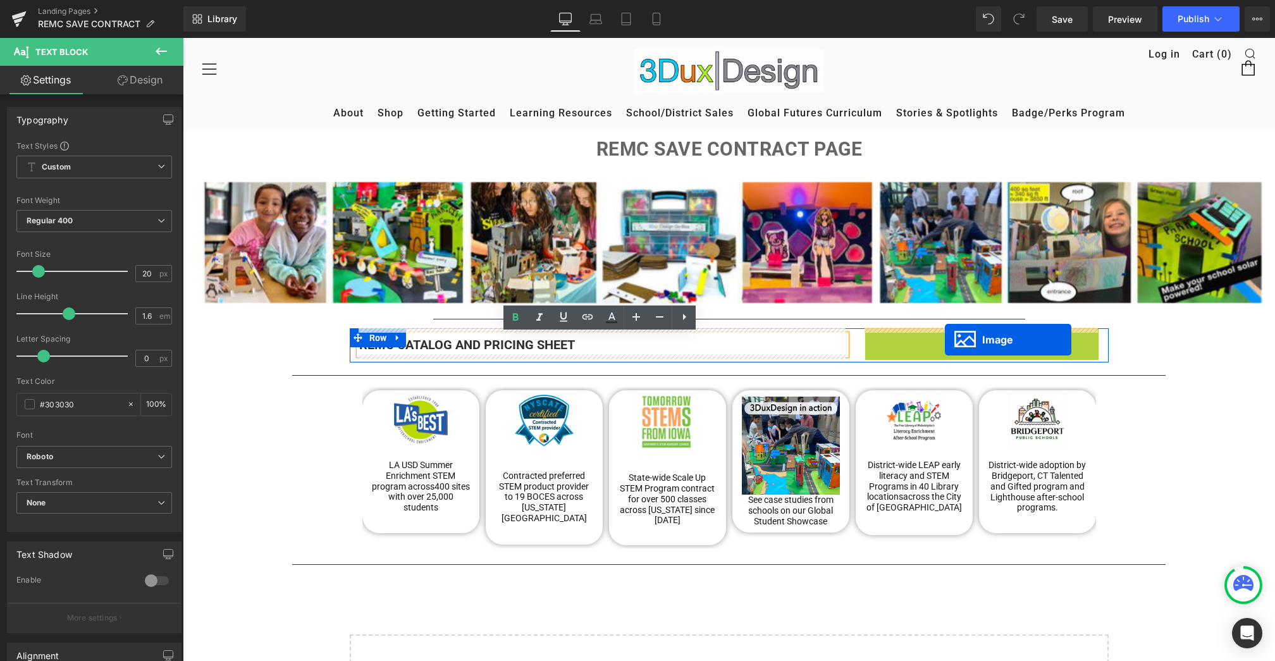
drag, startPoint x: 957, startPoint y: 405, endPoint x: 945, endPoint y: 340, distance: 66.4
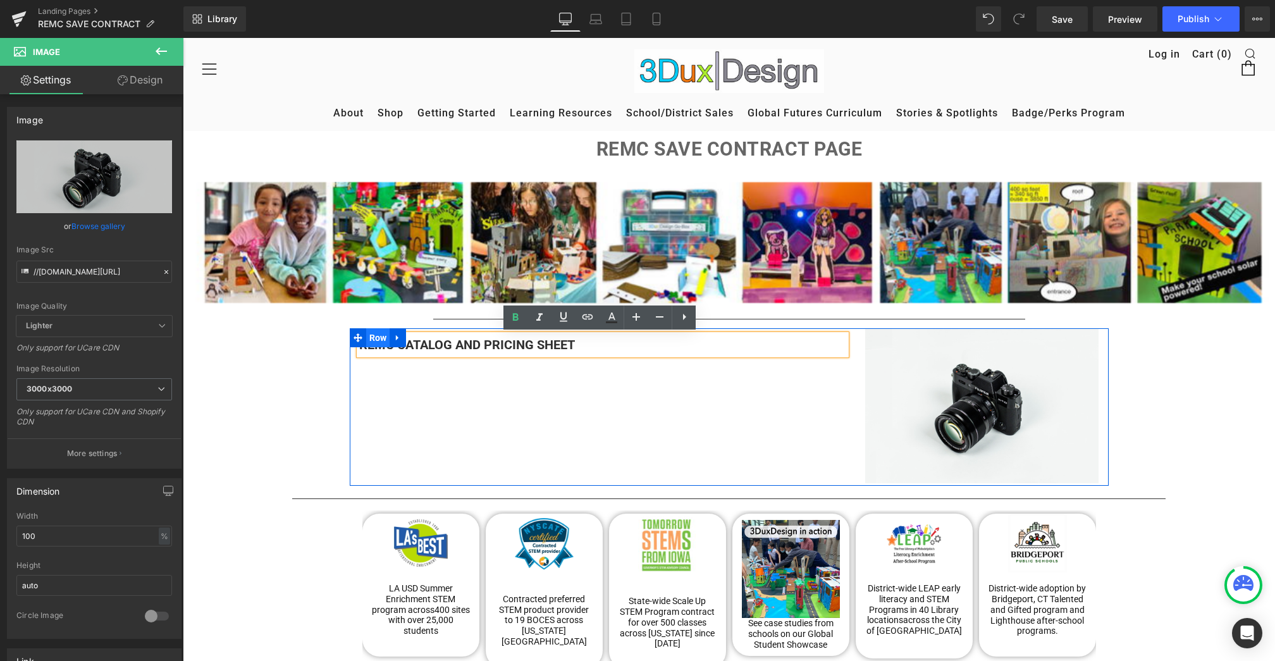
click at [373, 337] on span "Row" at bounding box center [378, 337] width 24 height 19
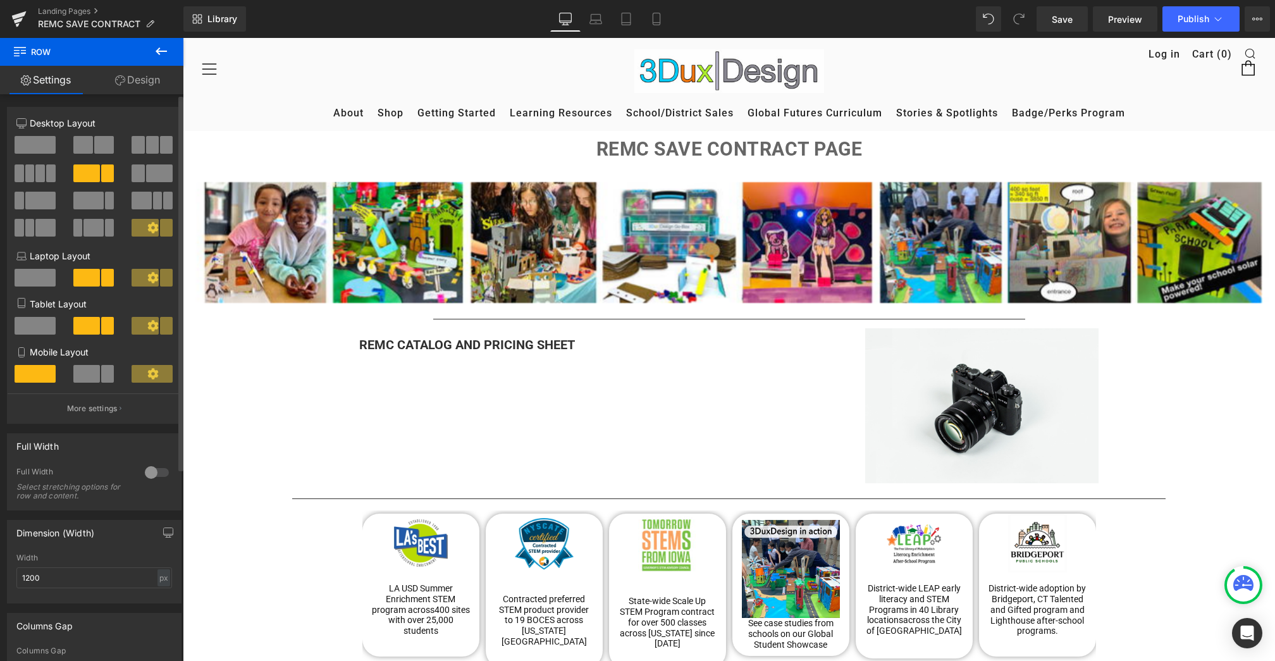
click at [49, 146] on span at bounding box center [35, 145] width 41 height 18
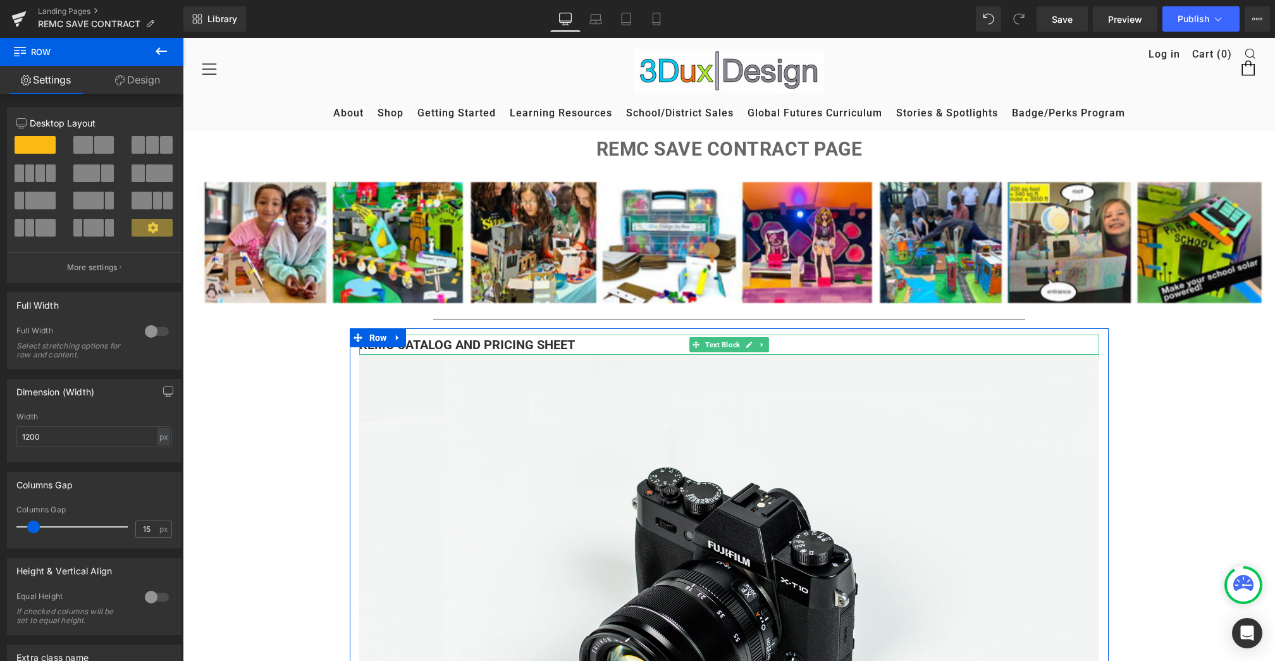
click at [478, 347] on b "REMC CATALOG AND PRICING SHEET" at bounding box center [467, 344] width 216 height 15
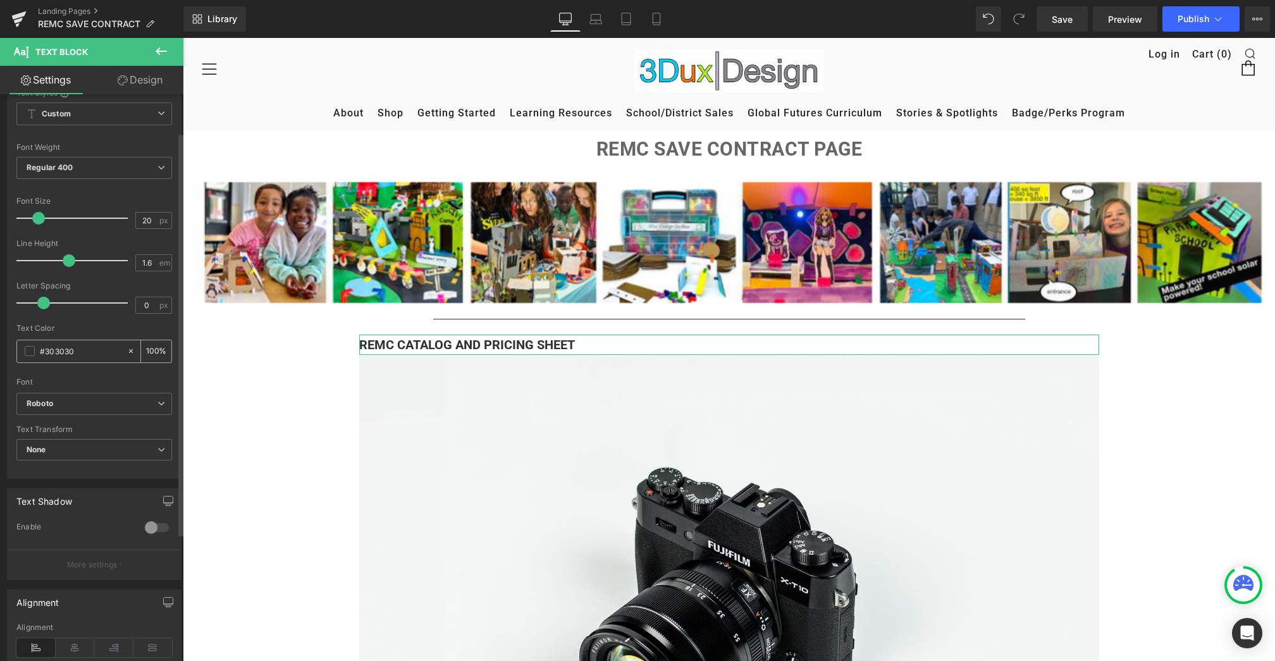
scroll to position [69, 0]
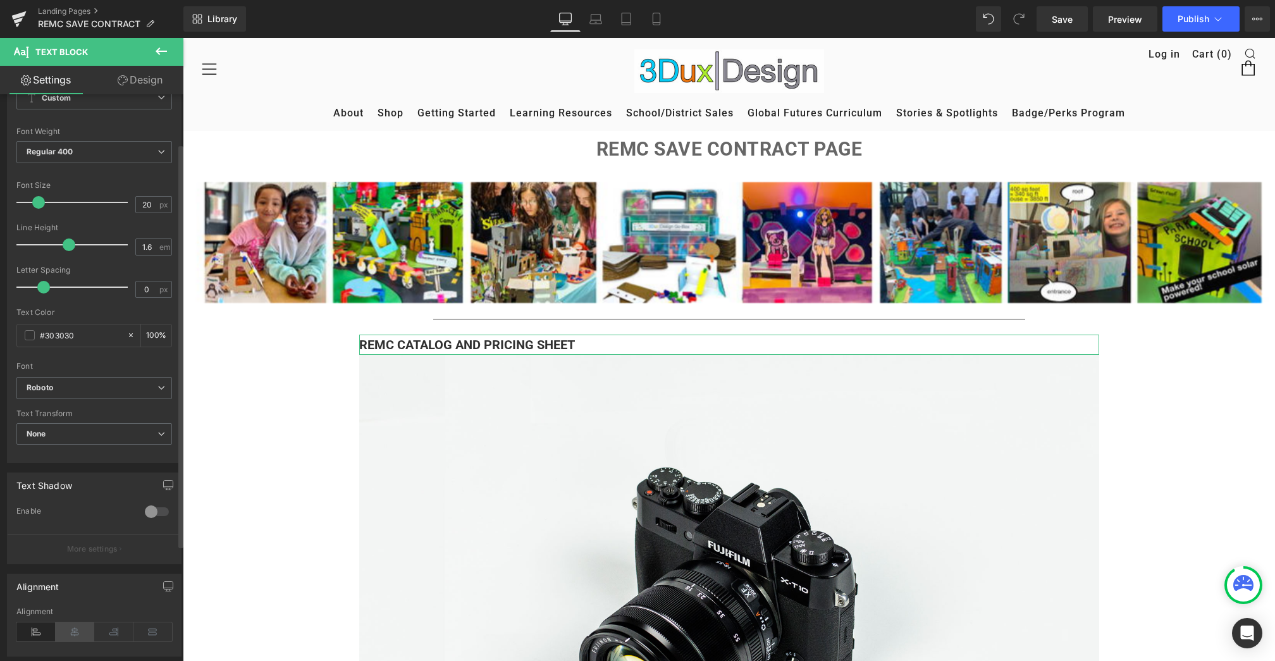
click at [73, 629] on icon at bounding box center [75, 632] width 39 height 19
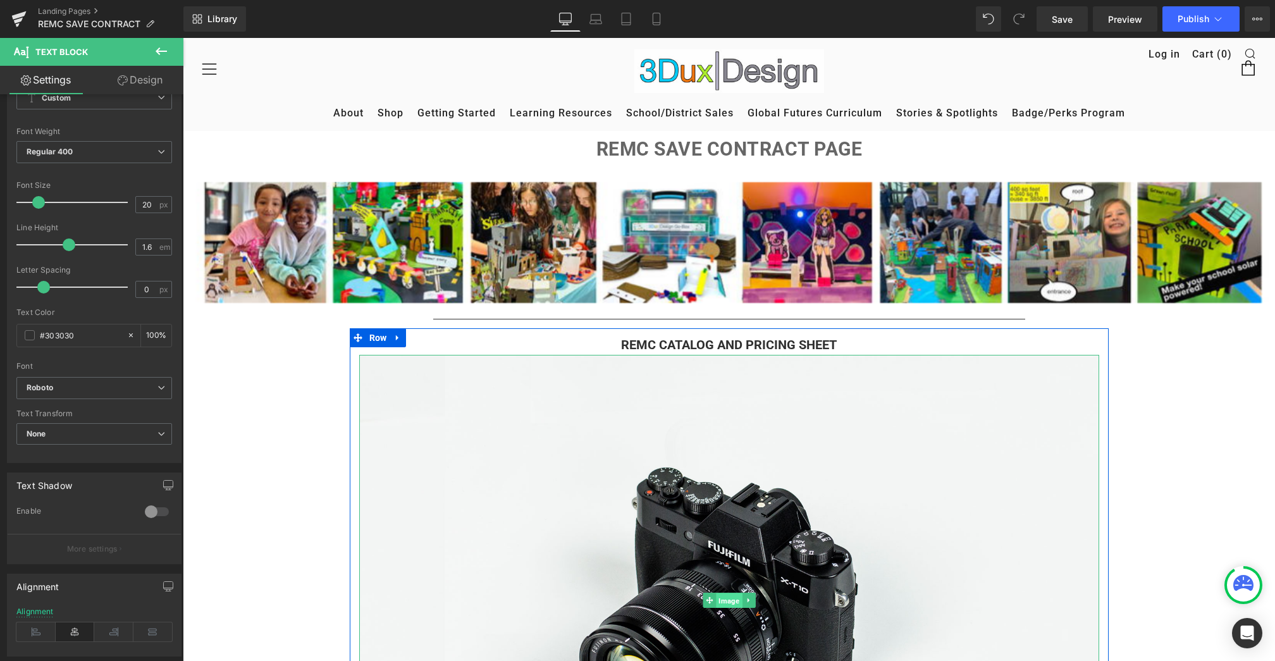
click at [723, 595] on span "Image" at bounding box center [729, 600] width 26 height 15
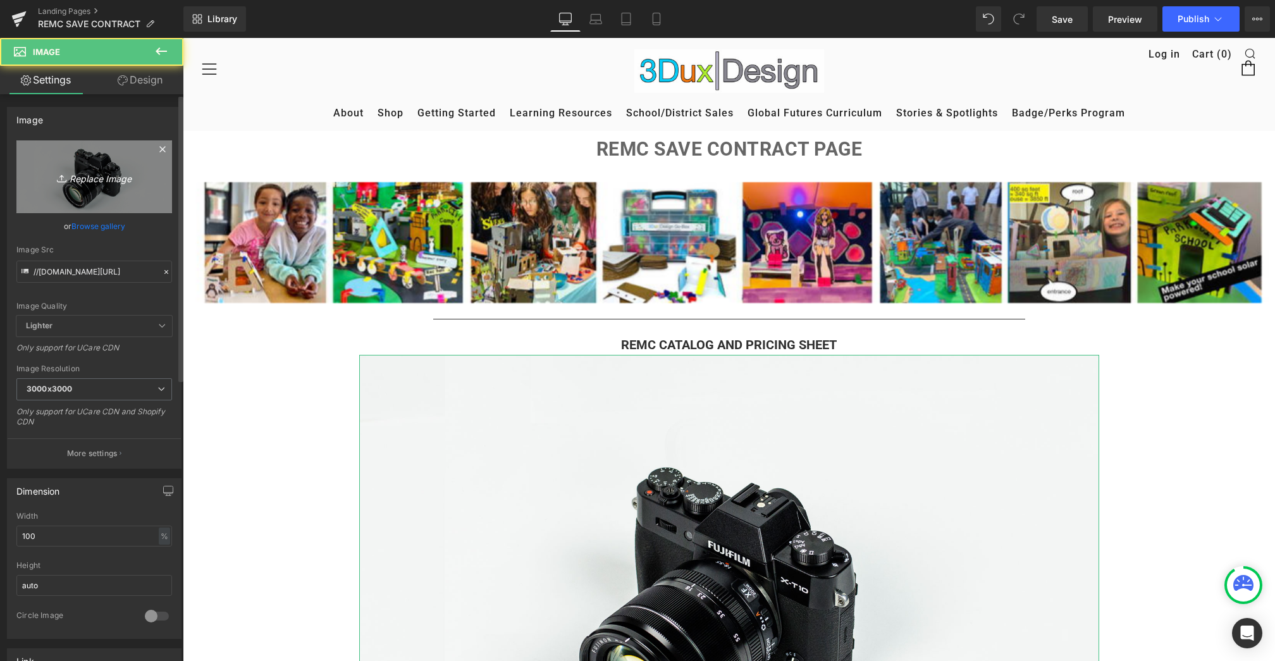
click at [85, 182] on icon "Replace Image" at bounding box center [94, 177] width 101 height 16
type input "C:\fakepath\Screenshot [DATE] 9.06.09 AM.png"
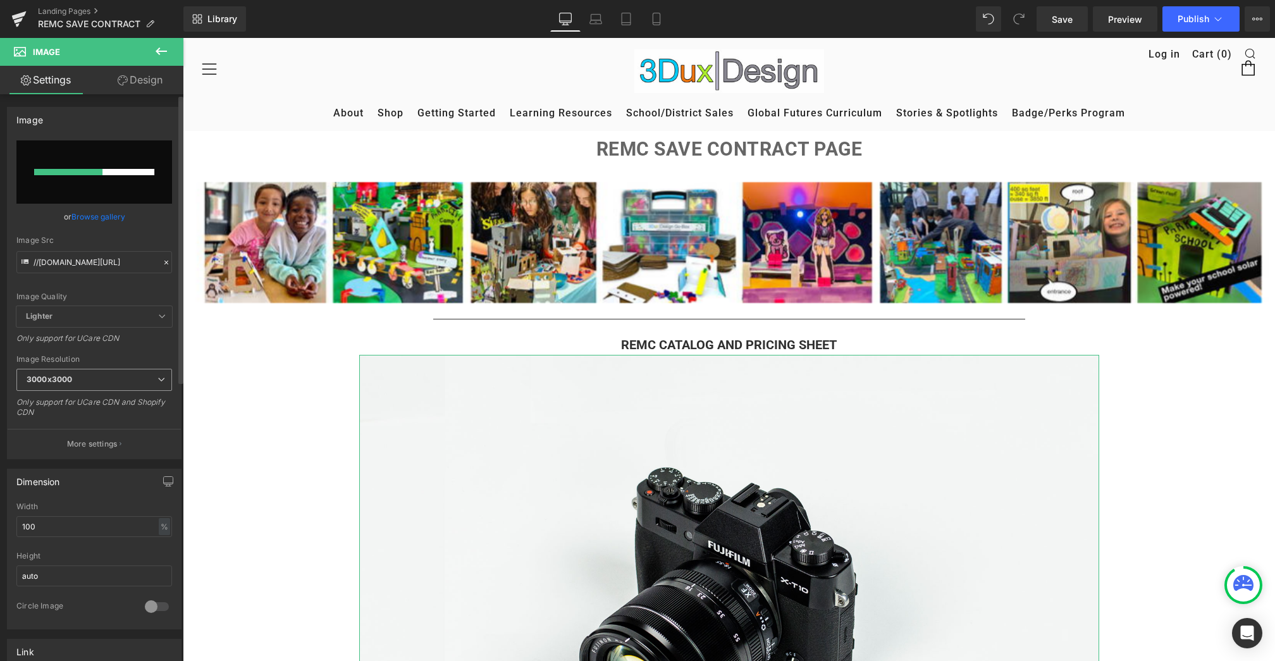
click at [105, 383] on span "3000x3000" at bounding box center [94, 380] width 156 height 22
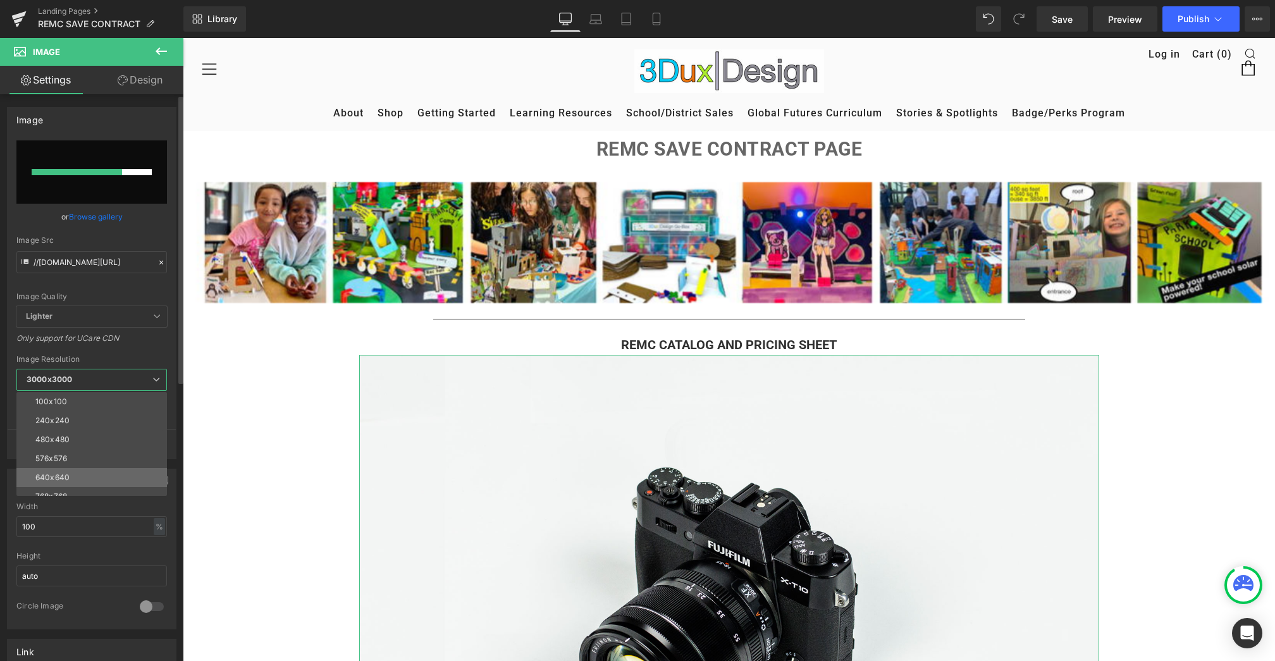
click at [89, 468] on li "640x640" at bounding box center [94, 477] width 156 height 19
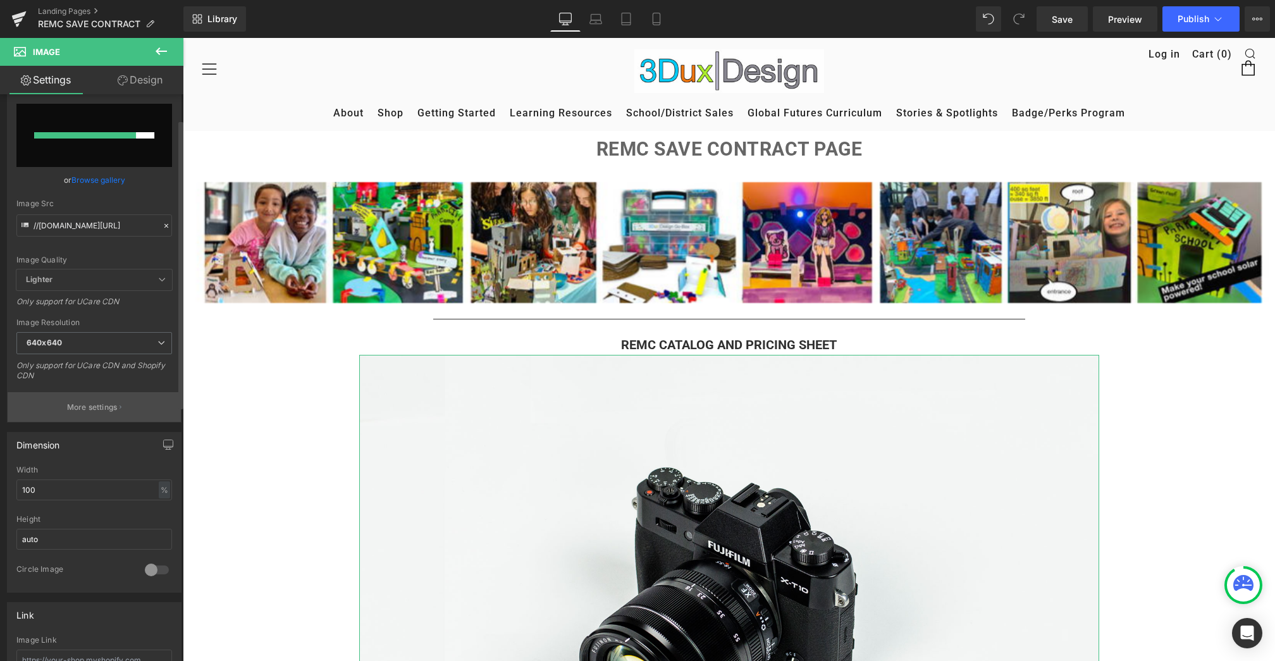
scroll to position [49, 0]
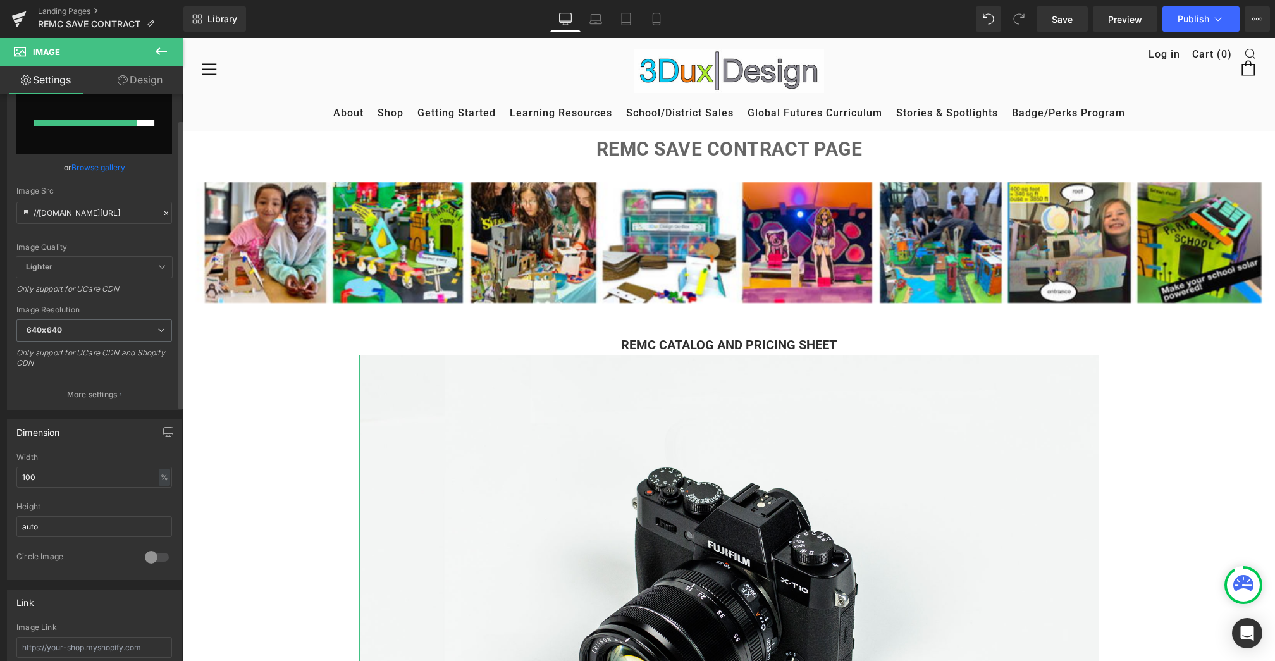
click at [104, 170] on link "Browse gallery" at bounding box center [98, 167] width 54 height 22
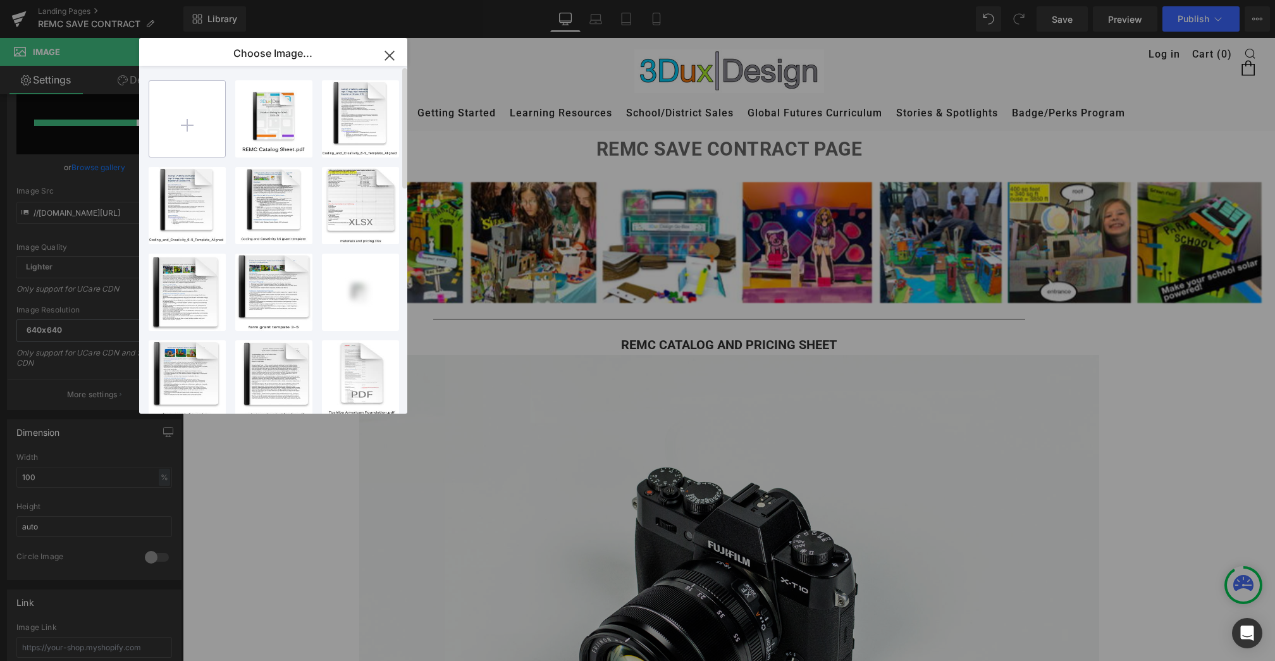
click at [185, 129] on input "file" at bounding box center [187, 119] width 76 height 76
type input "C:\fakepath\Screenshot [DATE] 9.06.09 AM.png"
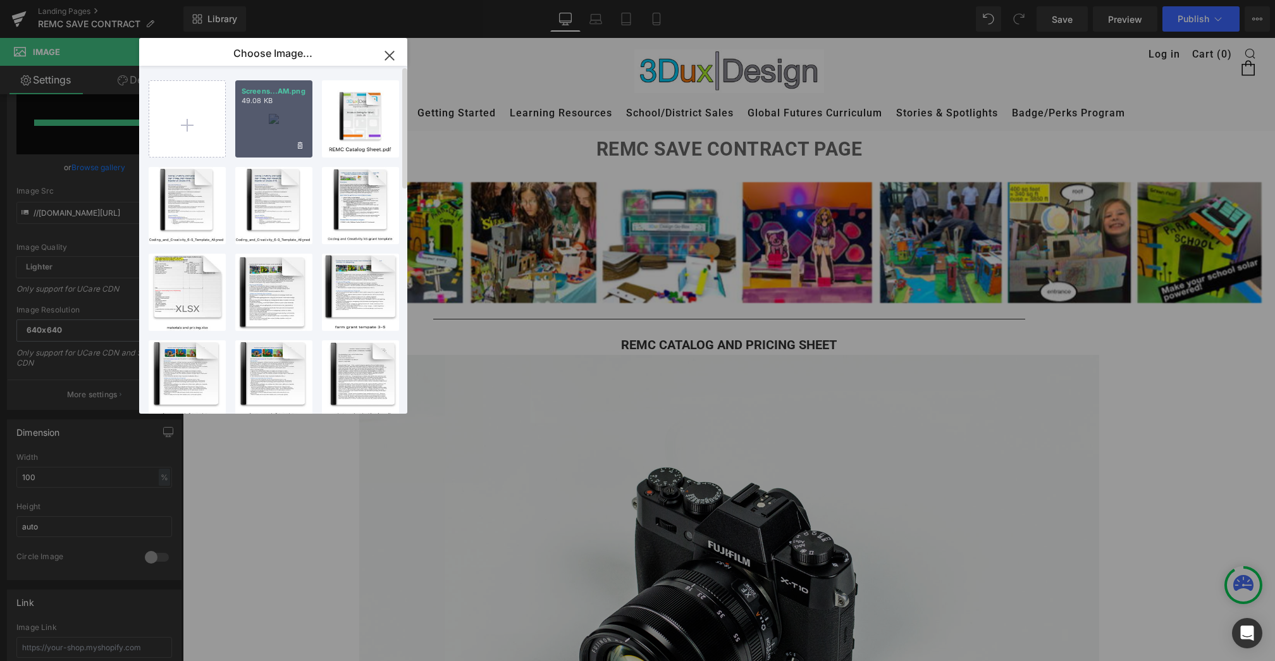
click at [285, 113] on div "Screens...AM.png 49.08 KB" at bounding box center [273, 118] width 77 height 77
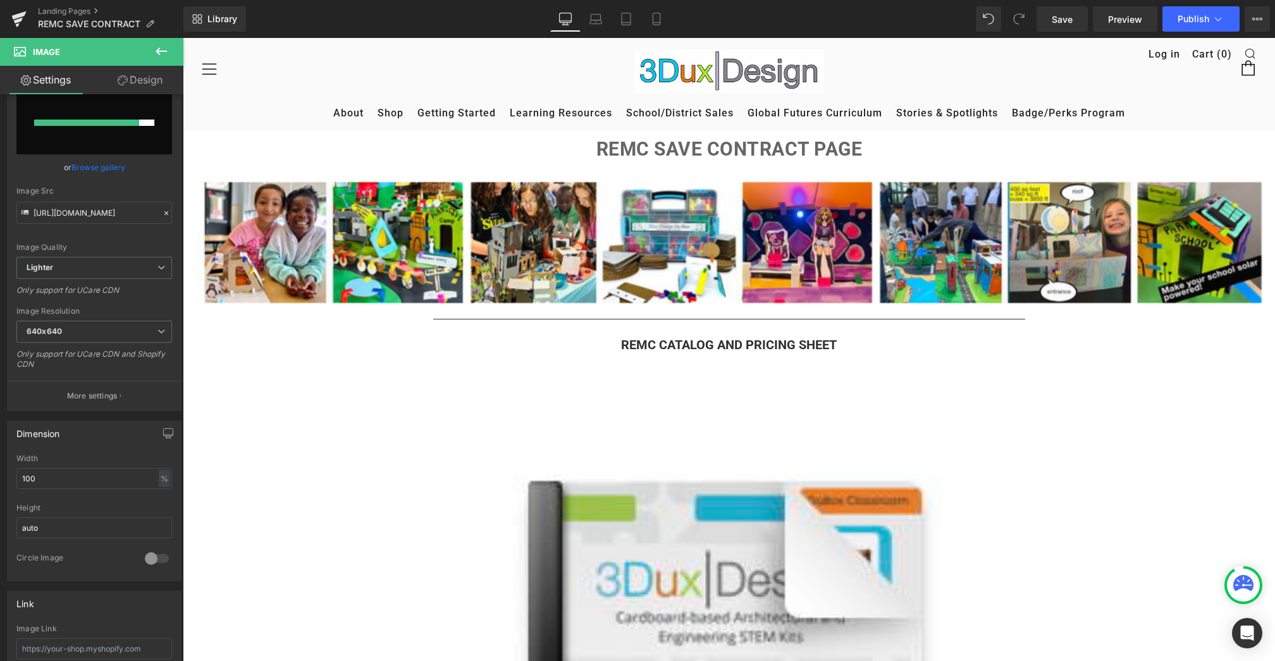
type input "[URL][DOMAIN_NAME]"
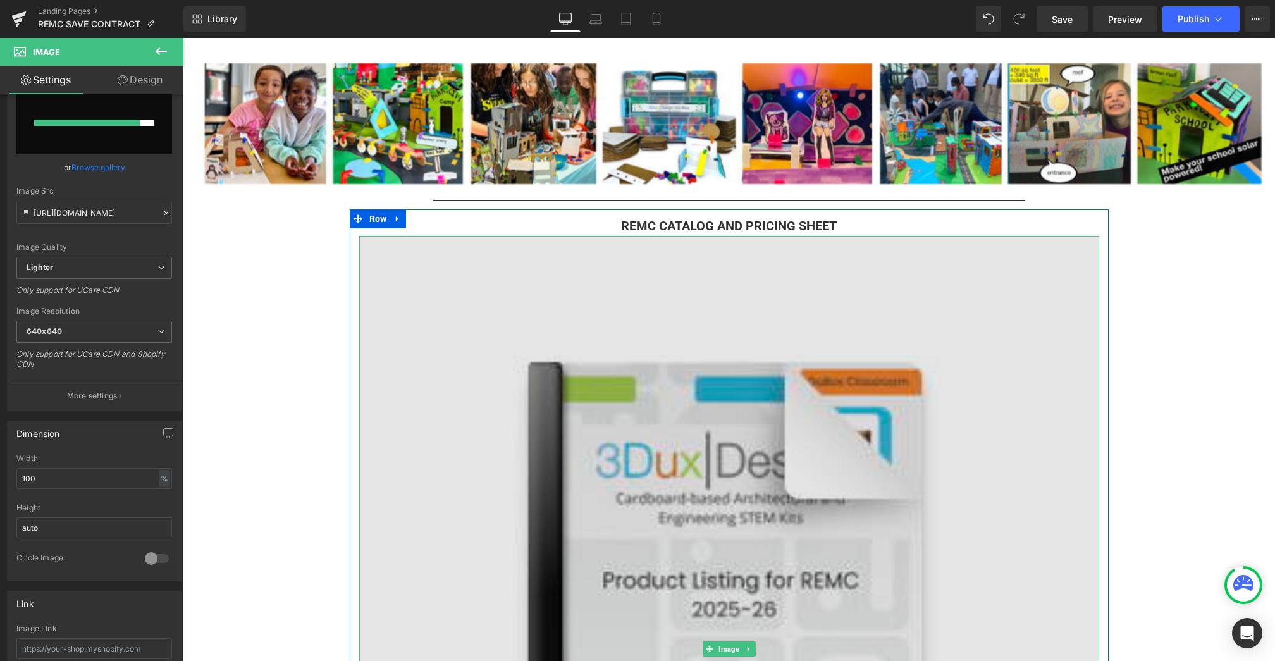
scroll to position [261, 0]
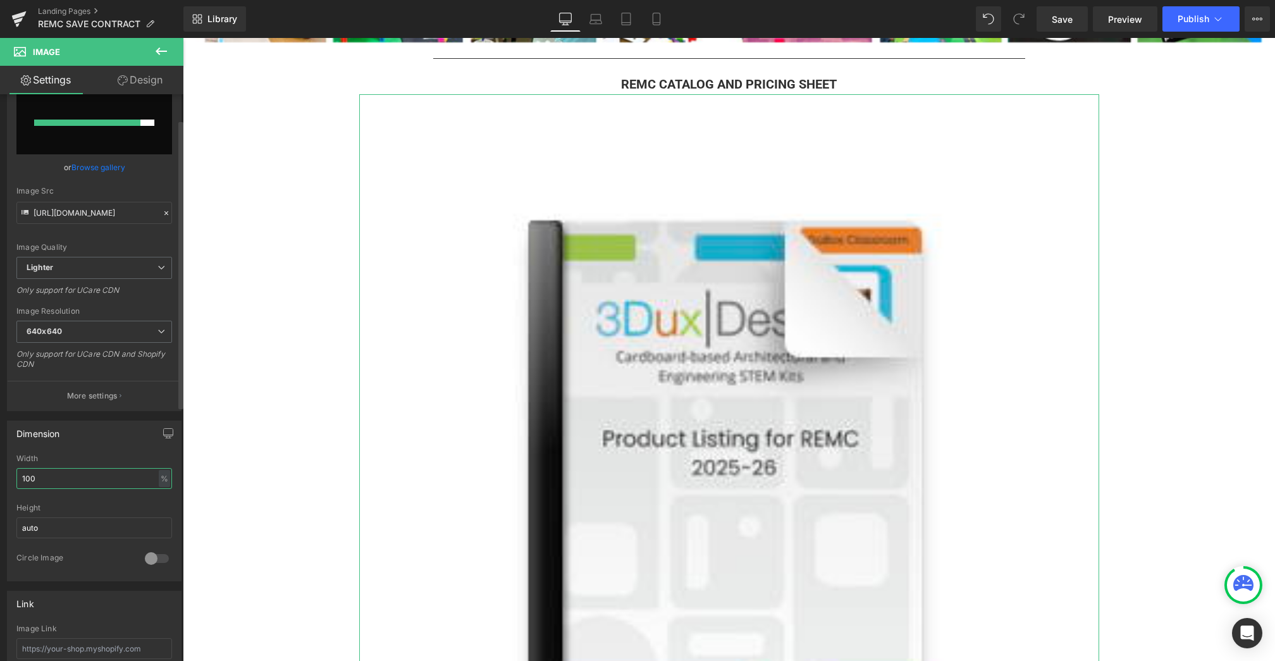
click at [68, 474] on input "100" at bounding box center [94, 478] width 156 height 21
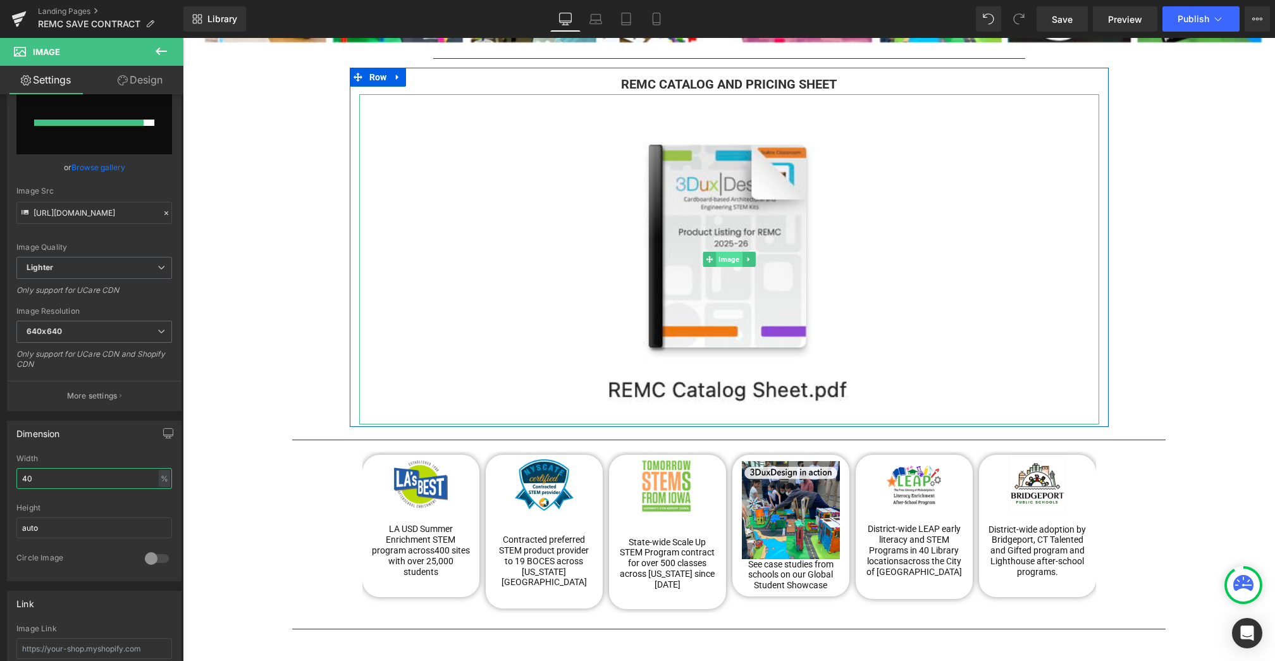
click at [730, 253] on span "Image" at bounding box center [729, 259] width 26 height 15
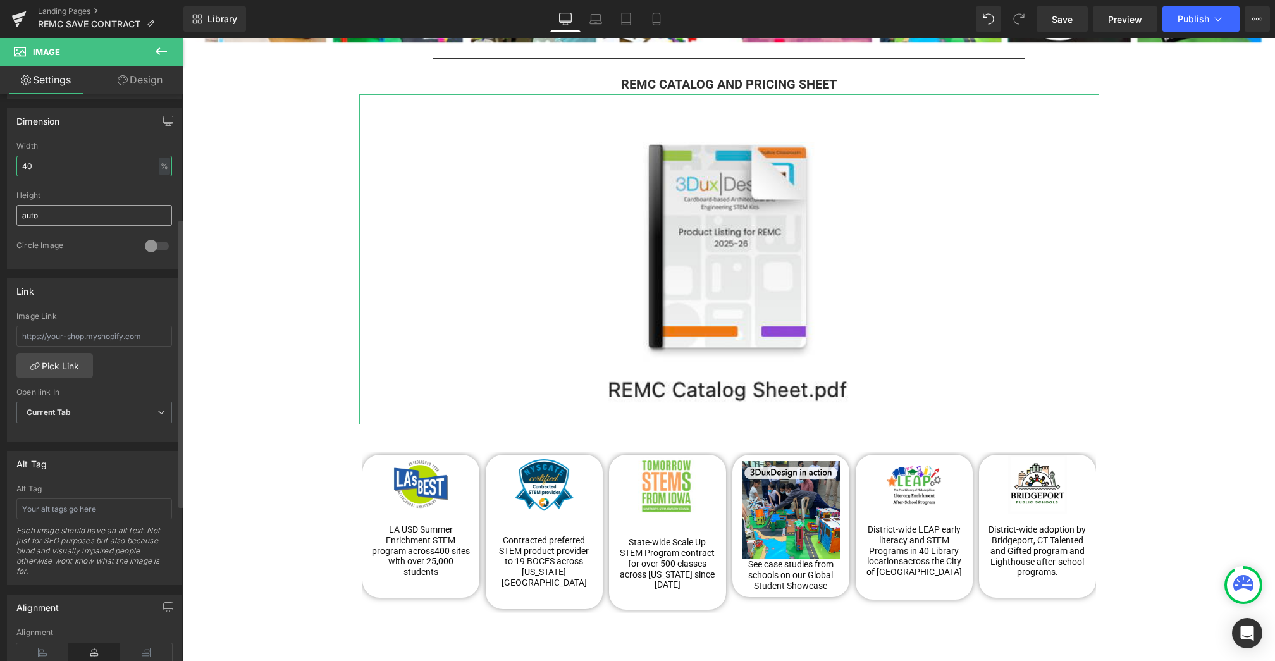
scroll to position [382, 0]
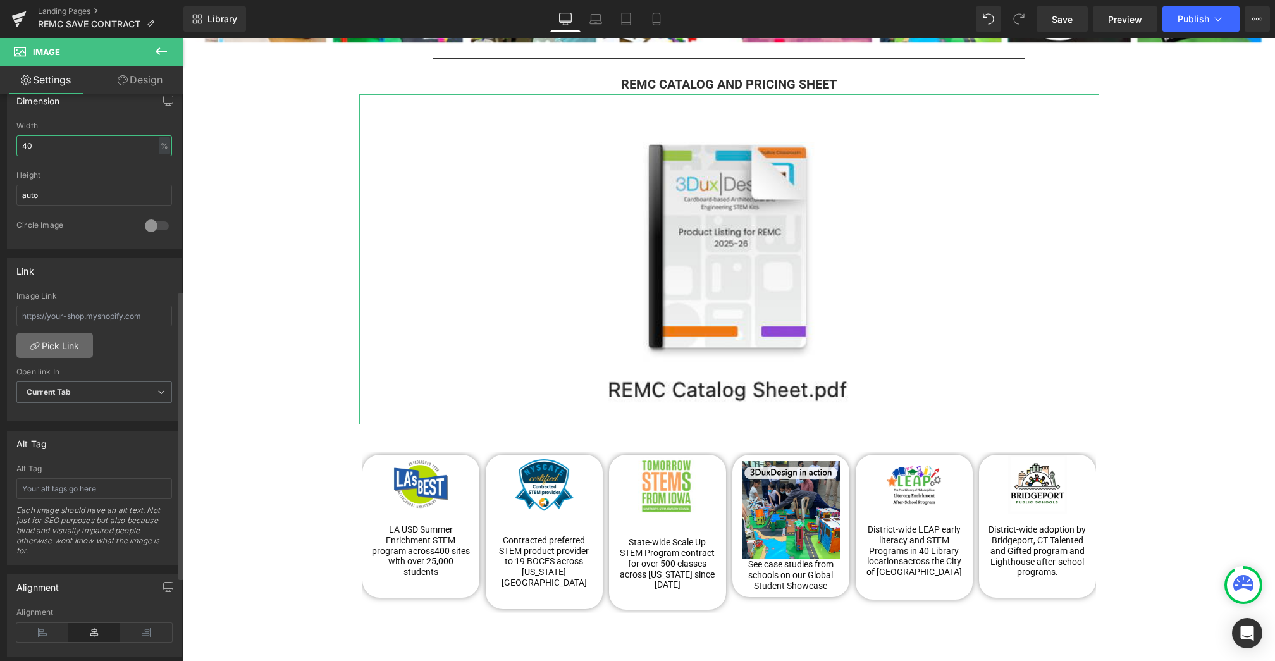
type input "40"
click at [61, 345] on link "Pick Link" at bounding box center [54, 345] width 77 height 25
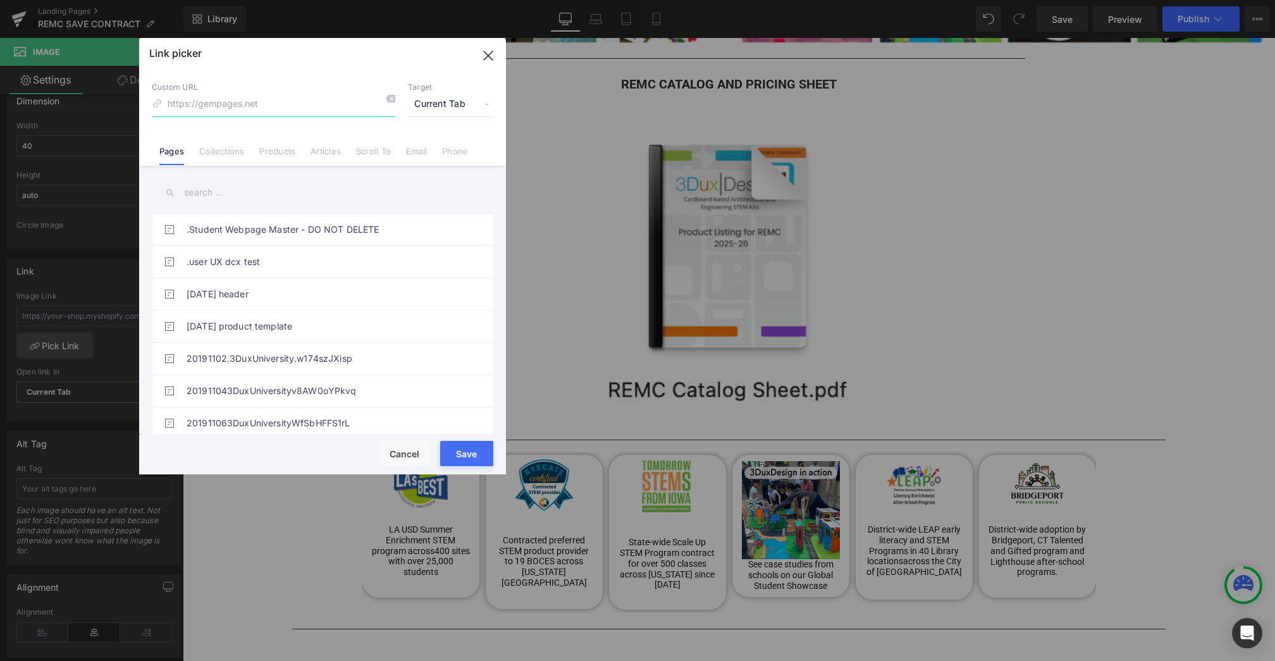
click at [211, 101] on input at bounding box center [274, 104] width 244 height 24
paste input "[URL][DOMAIN_NAME]"
type input "[URL][DOMAIN_NAME]"
click at [443, 104] on span "Current Tab" at bounding box center [450, 104] width 85 height 24
click at [442, 140] on li "New Tab" at bounding box center [451, 150] width 98 height 22
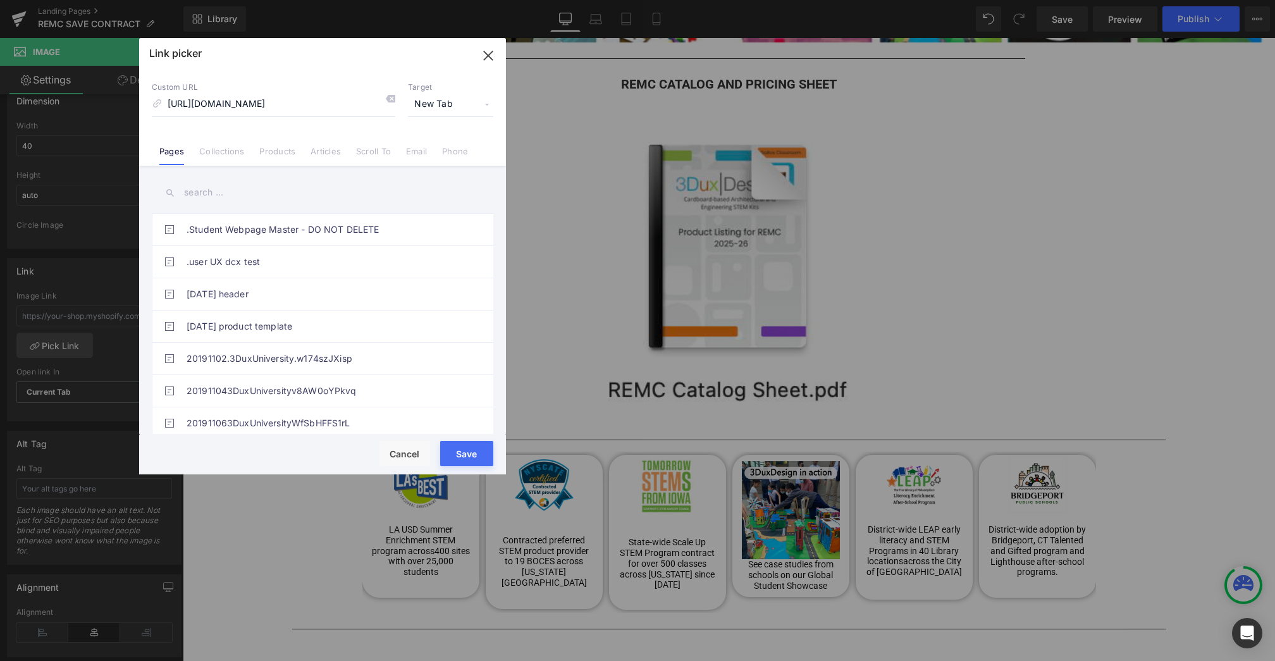
click at [464, 451] on button "Save" at bounding box center [466, 453] width 53 height 25
type input "[URL][DOMAIN_NAME]"
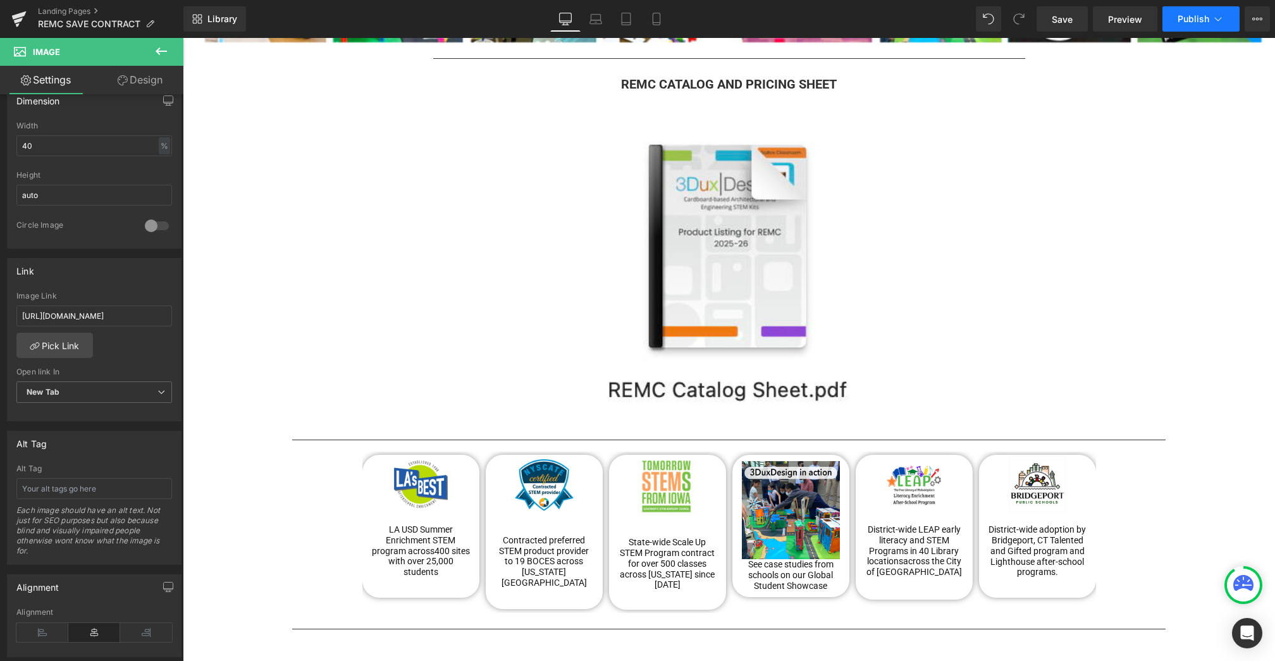
click at [1192, 21] on span "Publish" at bounding box center [1194, 19] width 32 height 10
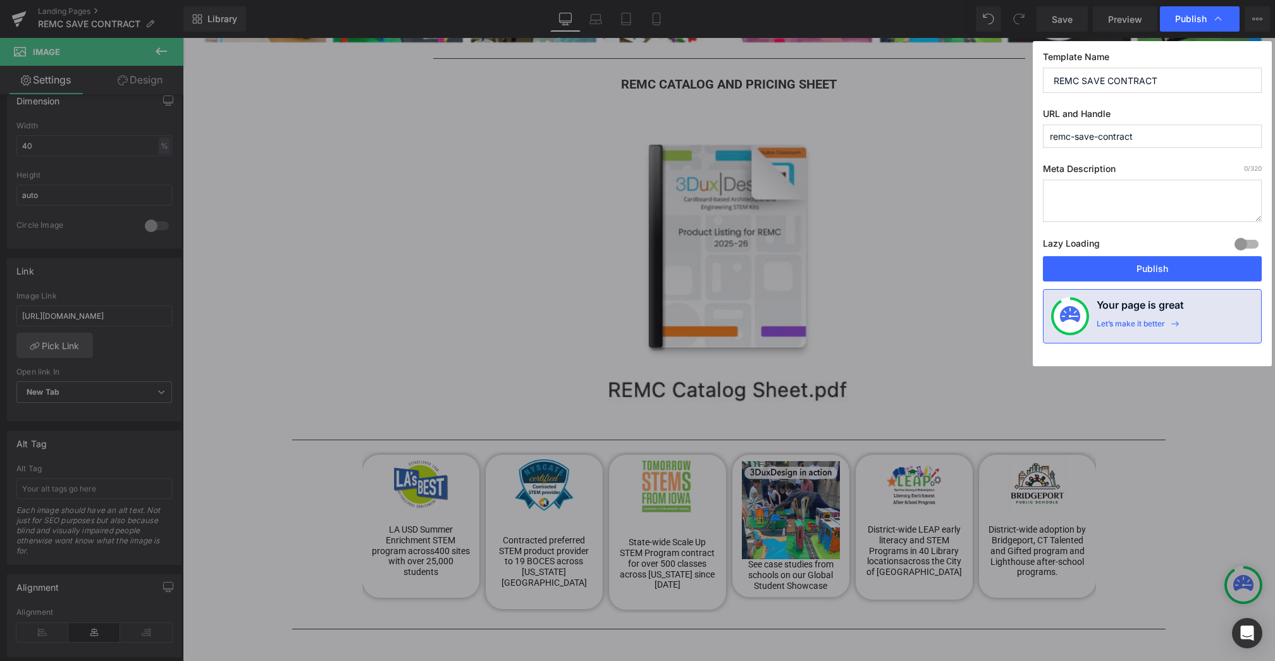
click at [1103, 206] on textarea at bounding box center [1152, 201] width 219 height 42
type textarea "REMC SAVE CONTRACT PAGE WITH 3DUXDESIGN PRODUCTS"
click at [1157, 271] on button "Publish" at bounding box center [1152, 268] width 219 height 25
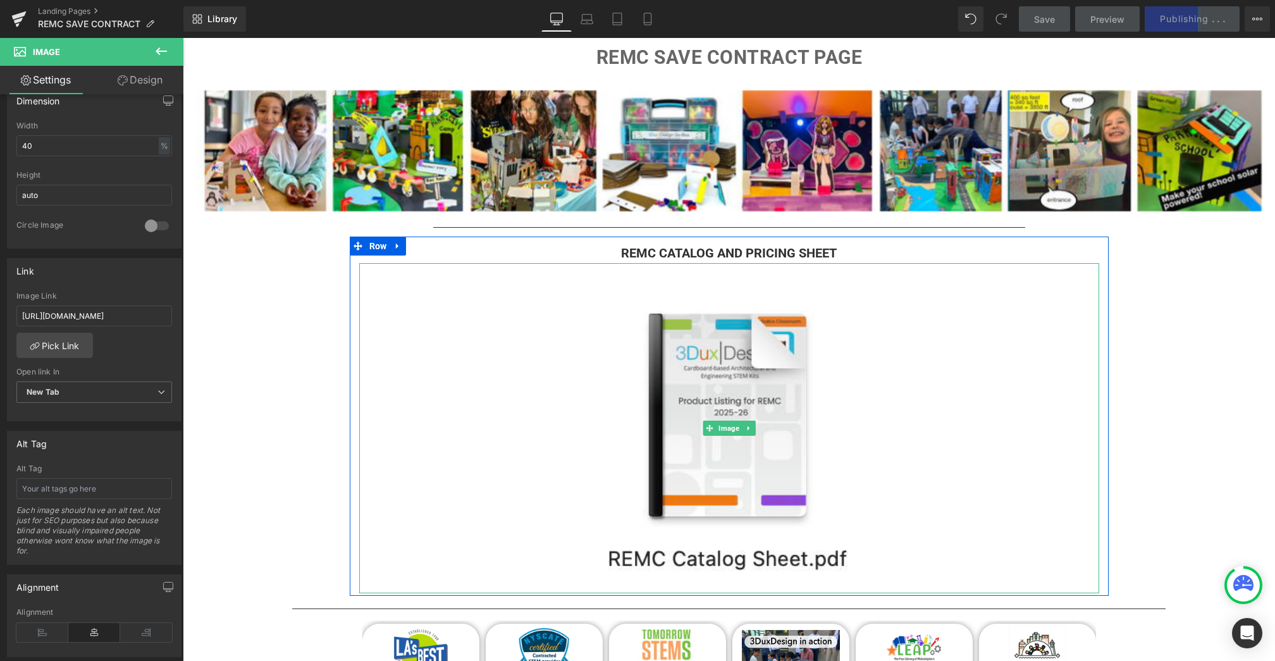
scroll to position [87, 0]
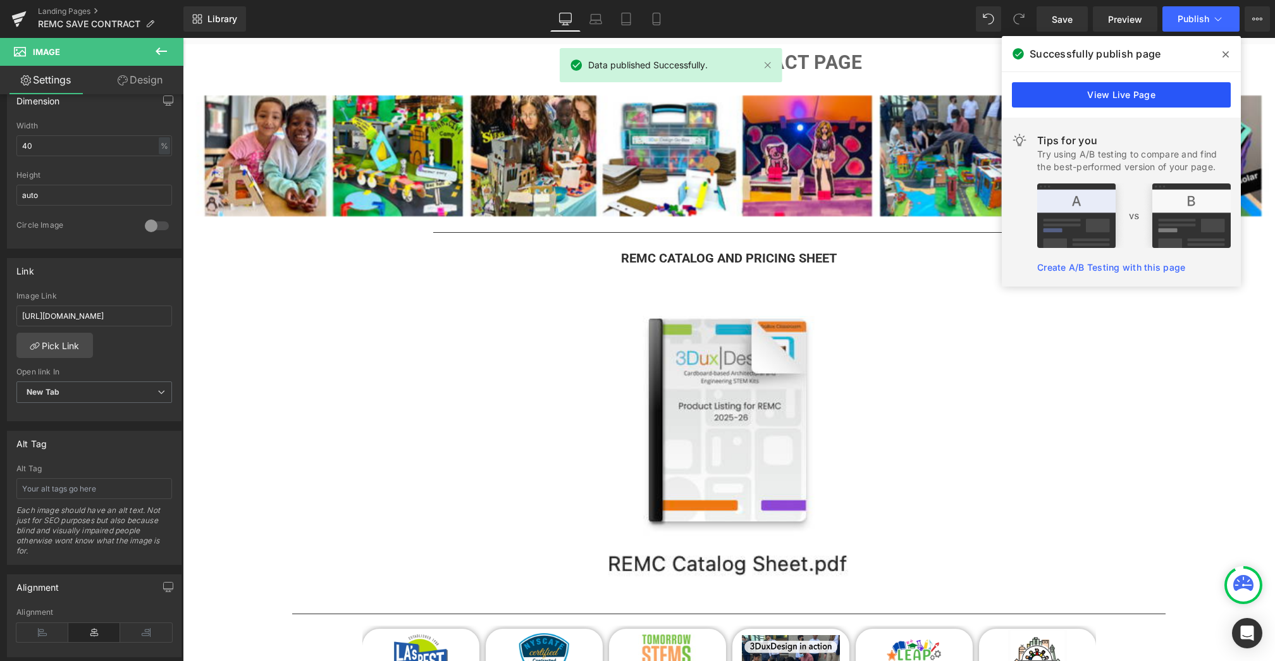
click at [1121, 91] on link "View Live Page" at bounding box center [1121, 94] width 219 height 25
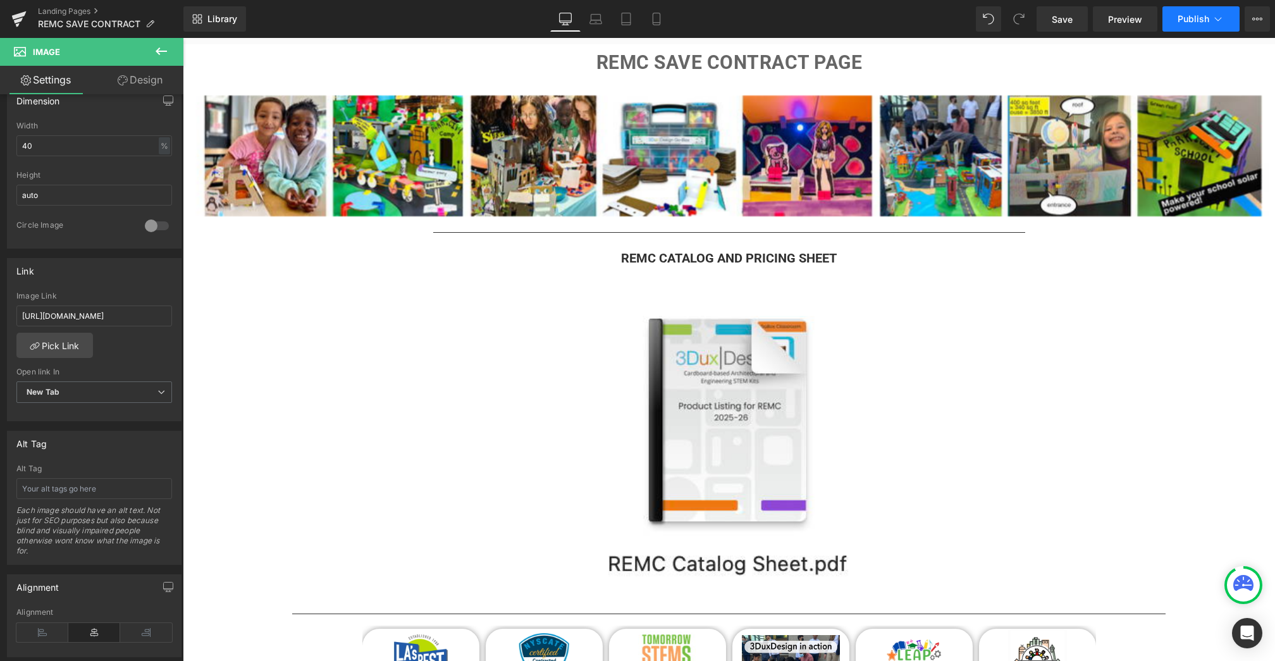
click at [1195, 21] on span "Publish" at bounding box center [1194, 19] width 32 height 10
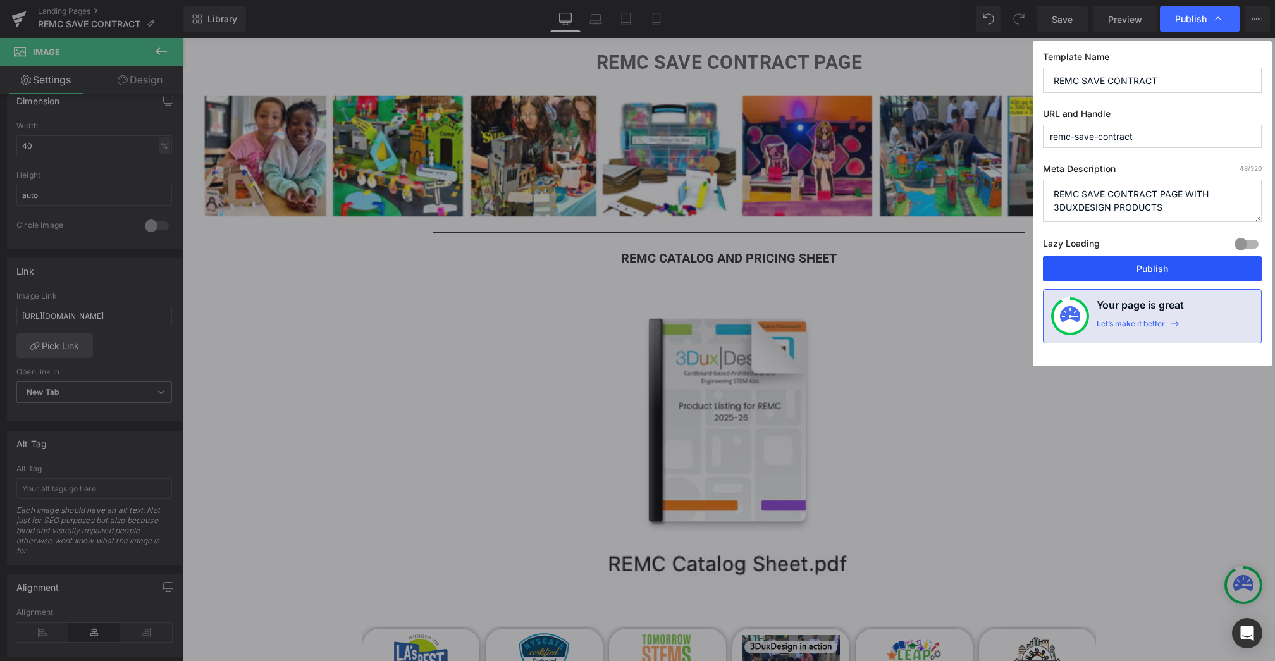
click at [1145, 270] on button "Publish" at bounding box center [1152, 268] width 219 height 25
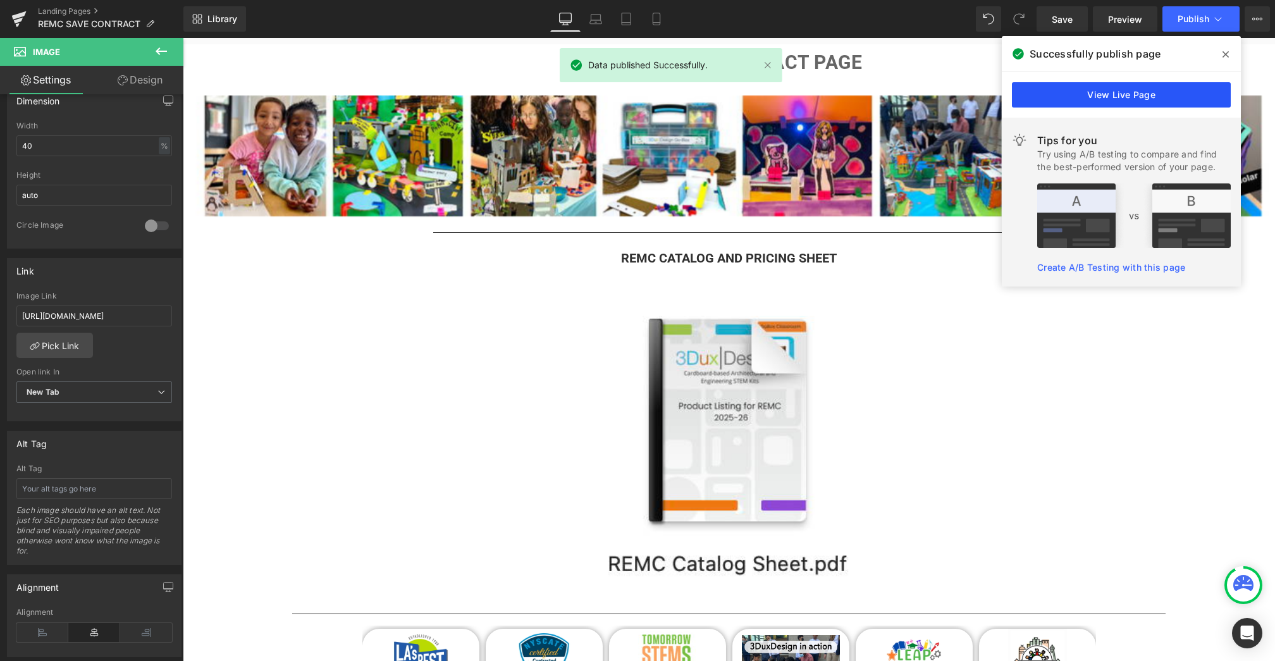
click at [1130, 97] on link "View Live Page" at bounding box center [1121, 94] width 219 height 25
